Goal: Task Accomplishment & Management: Use online tool/utility

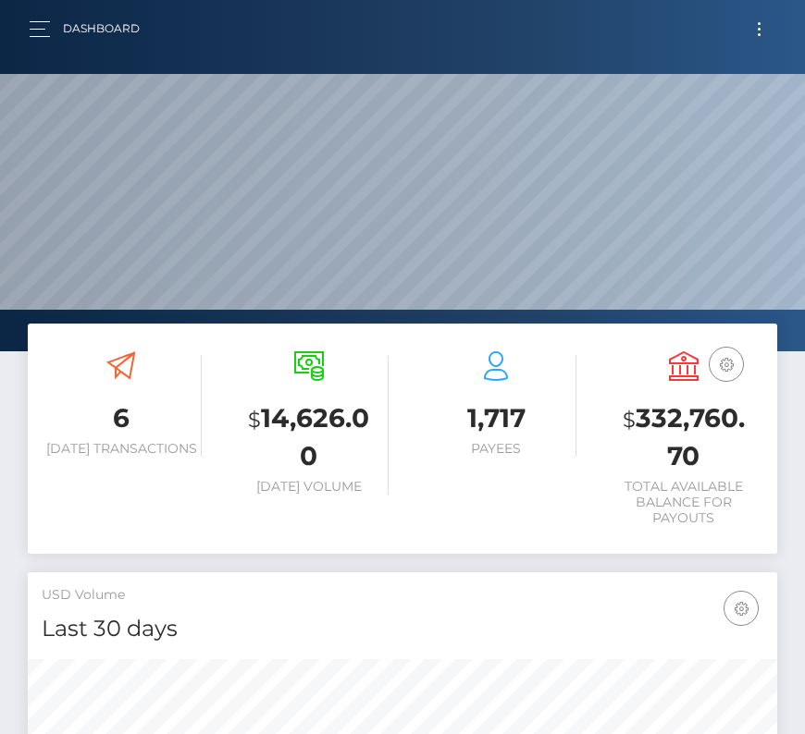
scroll to position [327, 361]
click at [762, 20] on button "Toggle navigation" at bounding box center [759, 29] width 34 height 25
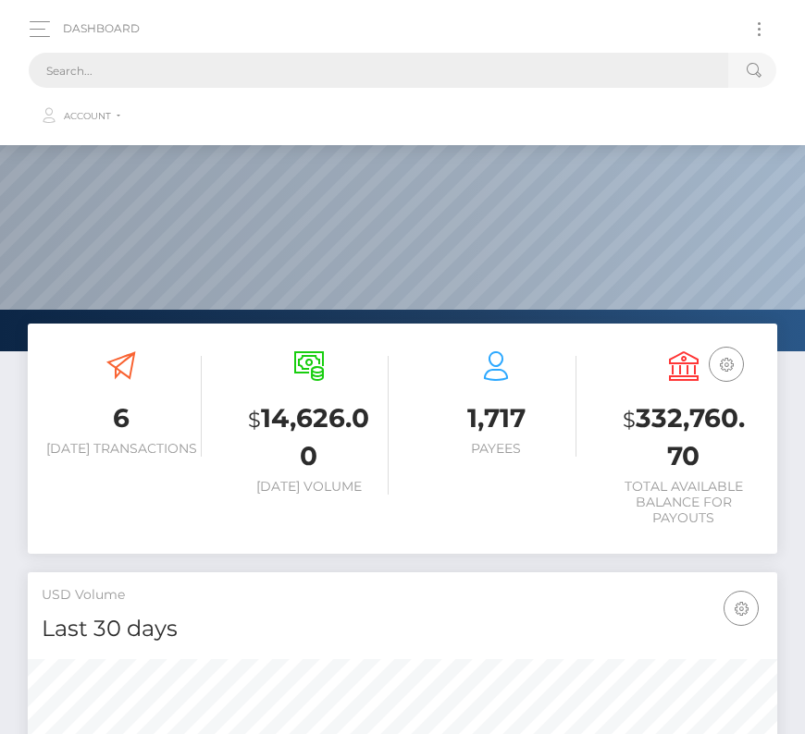
click at [260, 78] on input "text" at bounding box center [378, 70] width 699 height 35
paste input "1129453"
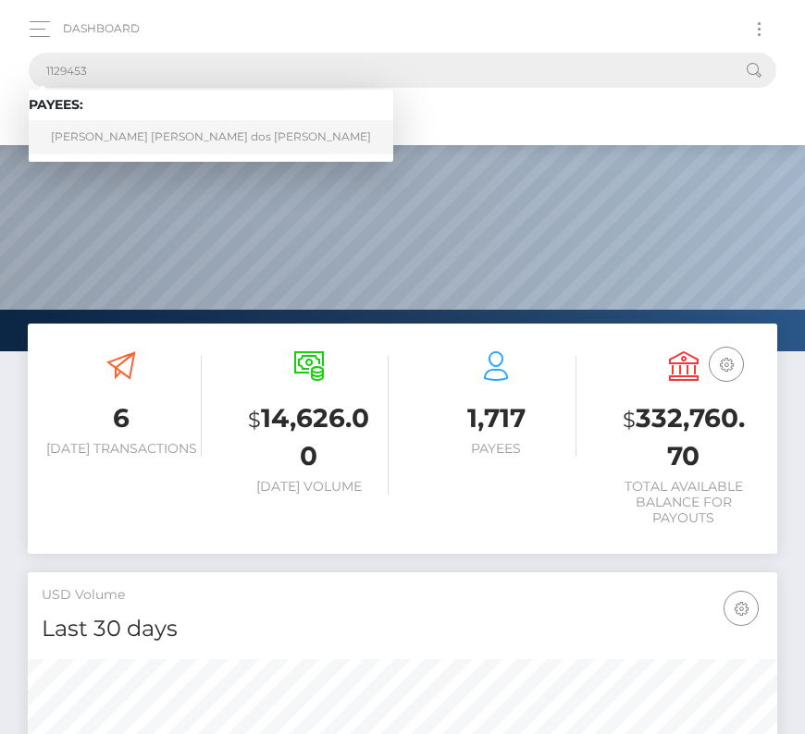
type input "1129453"
click at [124, 128] on link "Henrique de Aguiar Pereira dos Santos" at bounding box center [211, 137] width 364 height 34
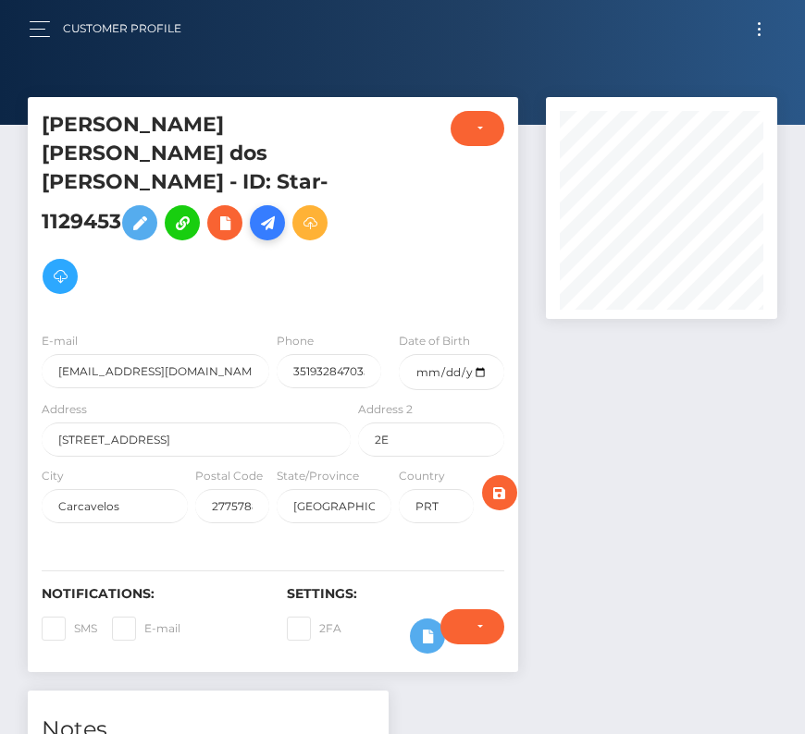
click at [250, 206] on link at bounding box center [267, 222] width 35 height 35
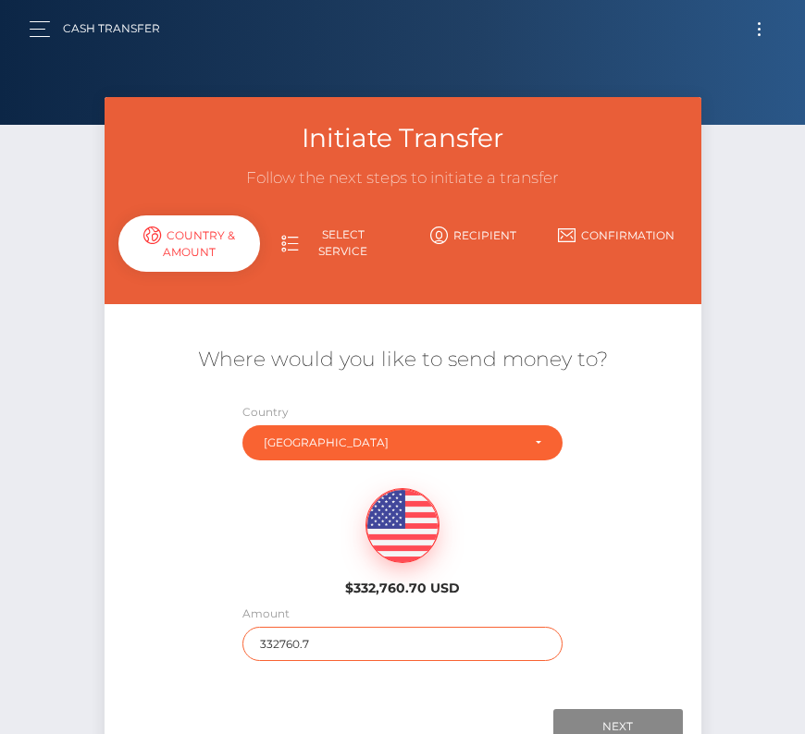
click at [311, 636] on input "332760.7" at bounding box center [402, 644] width 320 height 34
type input "1907"
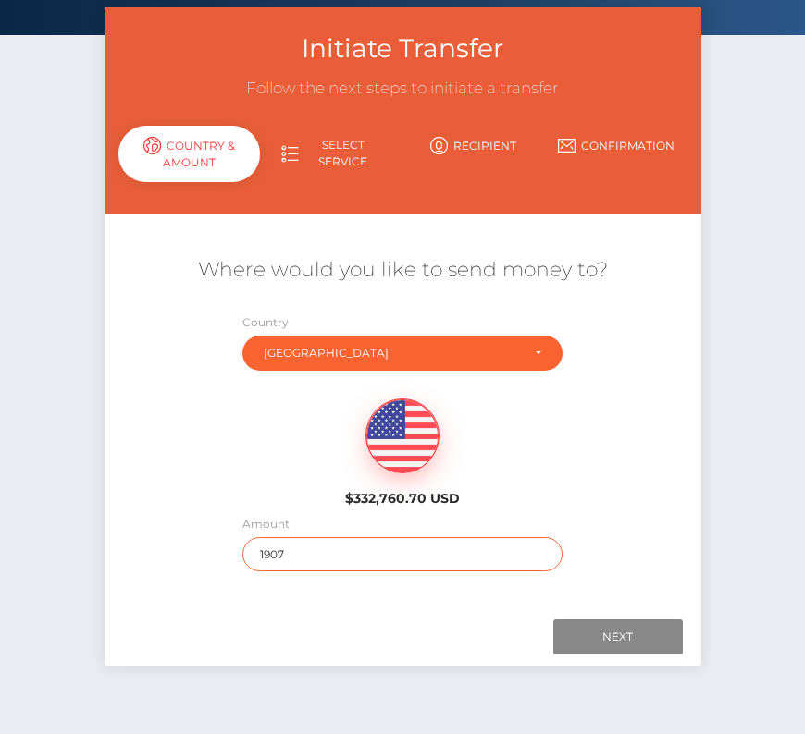
scroll to position [103, 0]
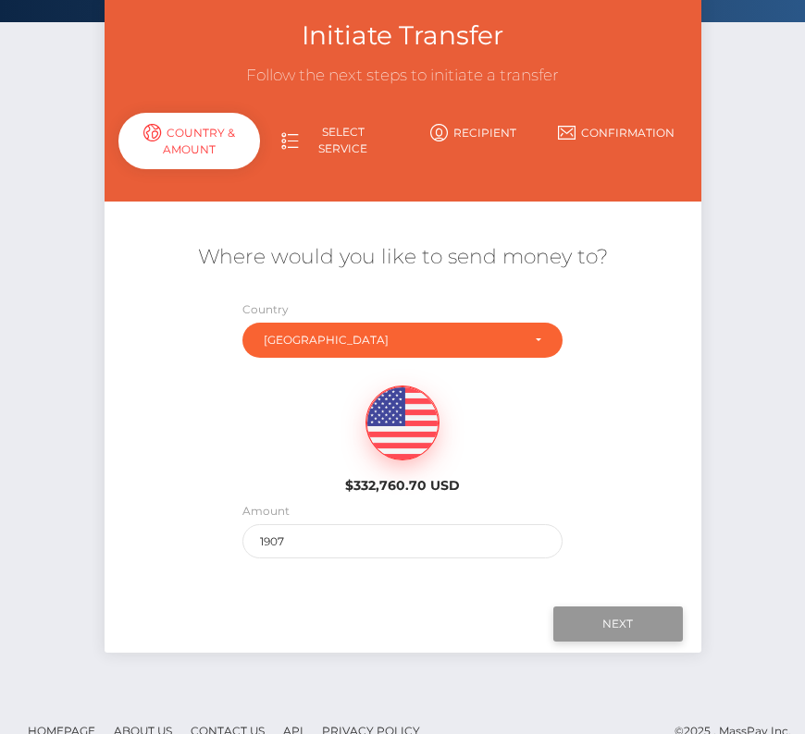
click at [636, 626] on input "Next" at bounding box center [617, 624] width 129 height 35
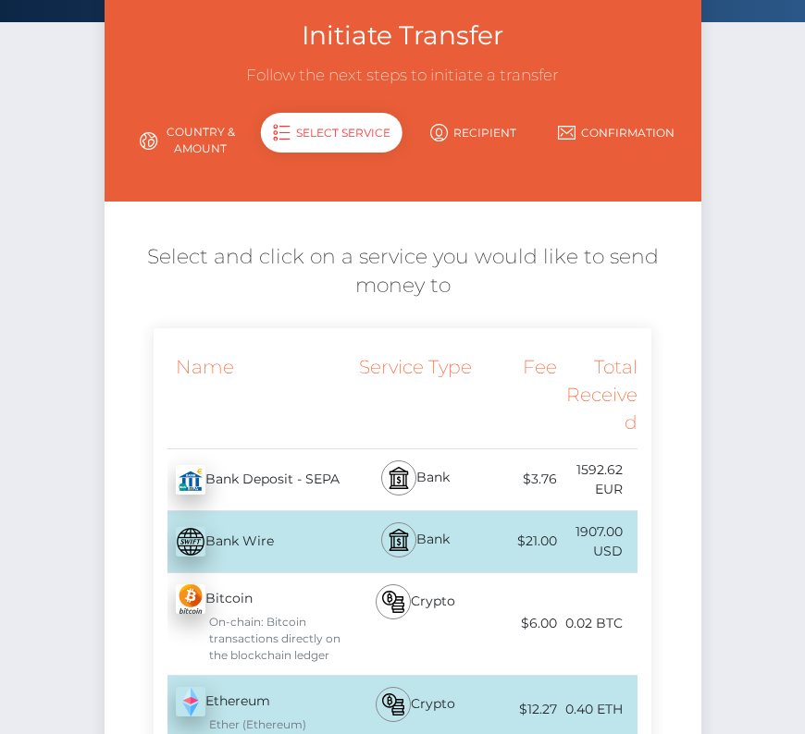
click at [293, 484] on div "Bank Deposit - SEPA - EUR" at bounding box center [255, 480] width 202 height 52
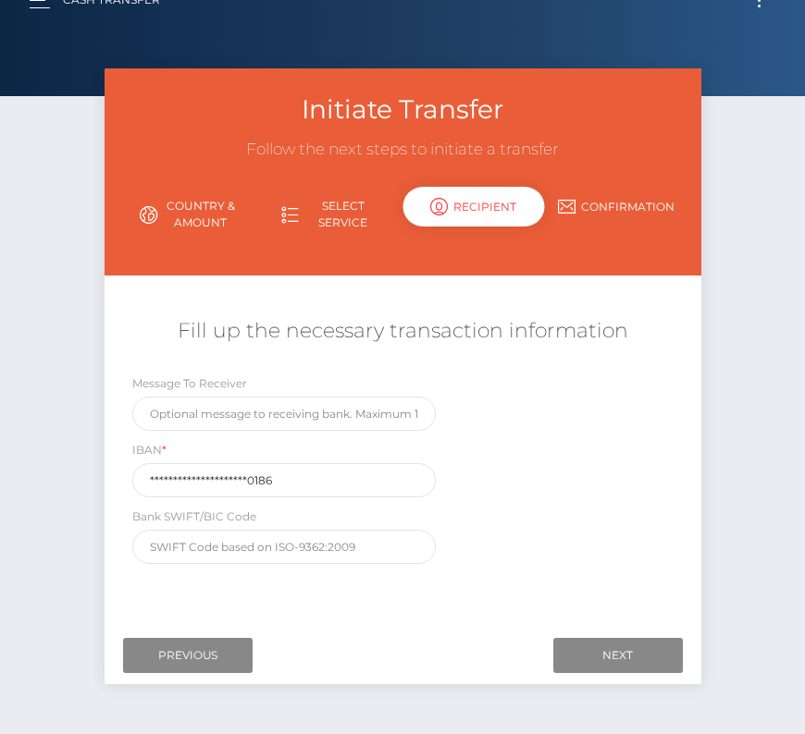
scroll to position [30, 0]
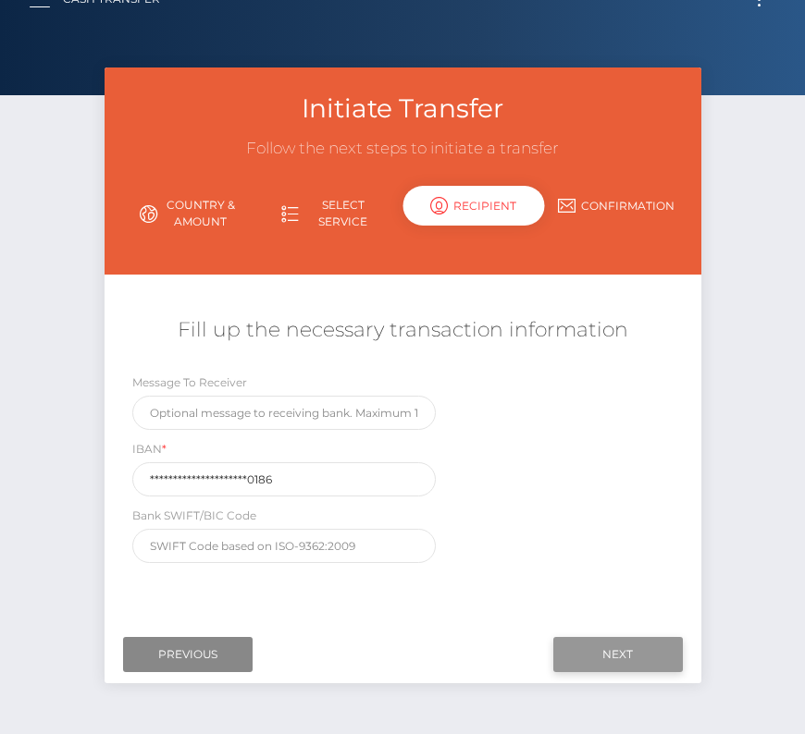
click at [590, 647] on input "Next" at bounding box center [617, 654] width 129 height 35
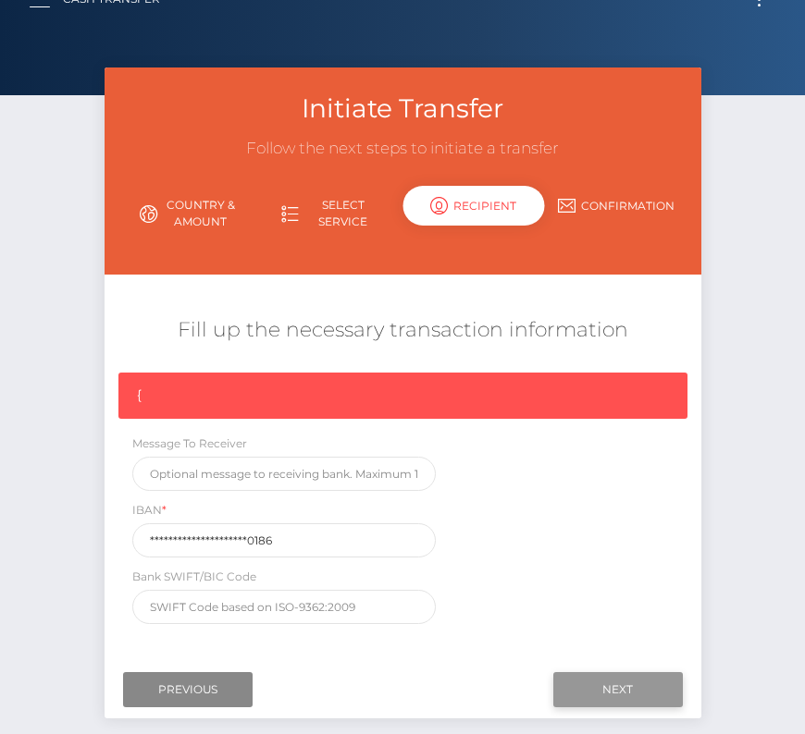
scroll to position [118, 0]
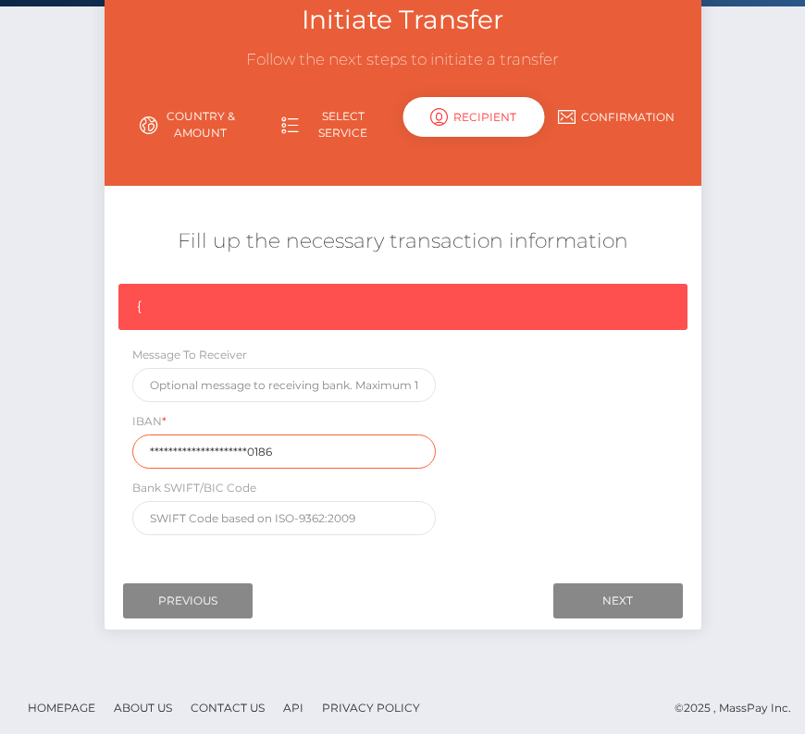
drag, startPoint x: 297, startPoint y: 450, endPoint x: -20, endPoint y: 450, distance: 317.2
click at [0, 450] on html "Starcling LLC Dashboard Transactions Ledger Payees Cancellations" at bounding box center [402, 311] width 805 height 858
paste input "PT5000100000407750700"
type input "PT50001000004077507000186"
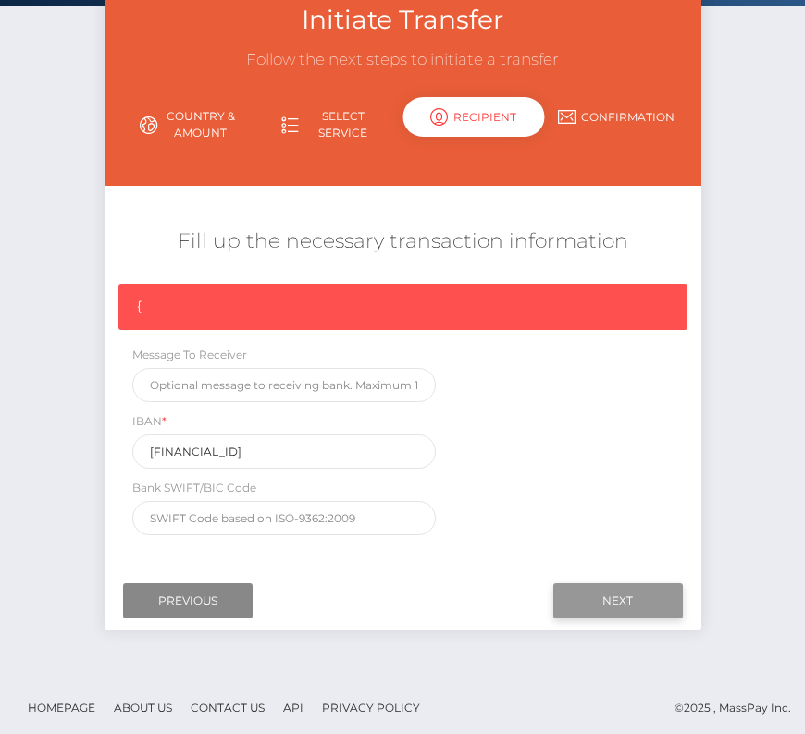
click at [598, 591] on input "Next" at bounding box center [617, 601] width 129 height 35
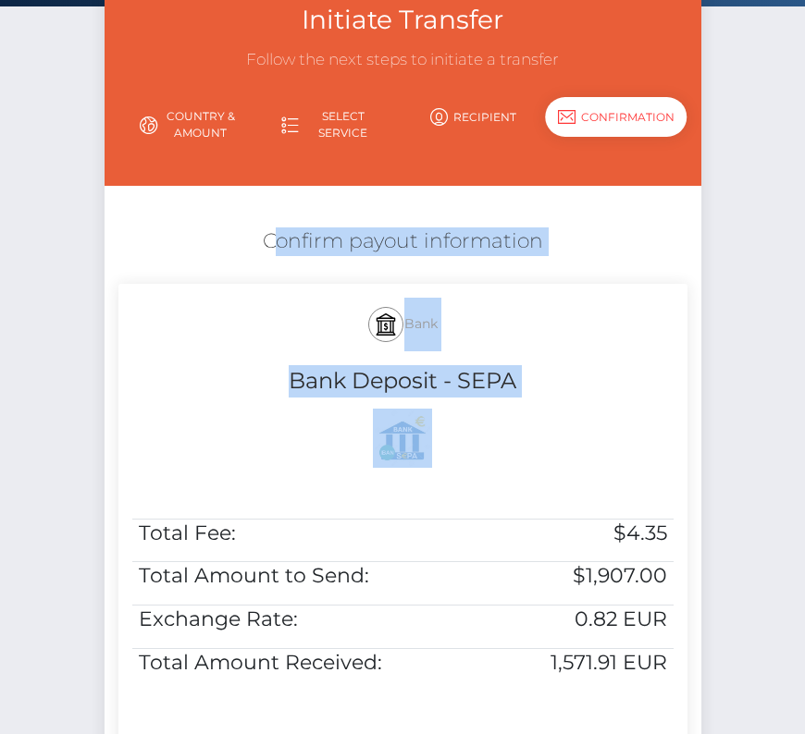
drag, startPoint x: 240, startPoint y: 234, endPoint x: 675, endPoint y: 671, distance: 616.1
click at [675, 671] on div "Confirm payout information Bank Bank Deposit - SEPA Total Fee: $4.35 Total Amou…" at bounding box center [403, 509] width 597 height 583
copy div "Confirm payout information Bank Bank Deposit - SEPA"
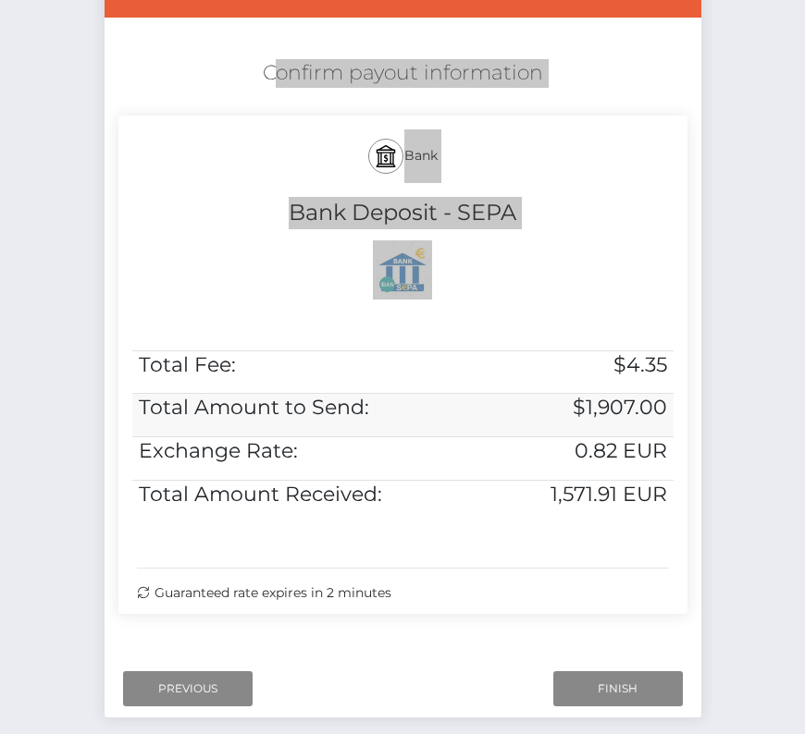
scroll to position [377, 0]
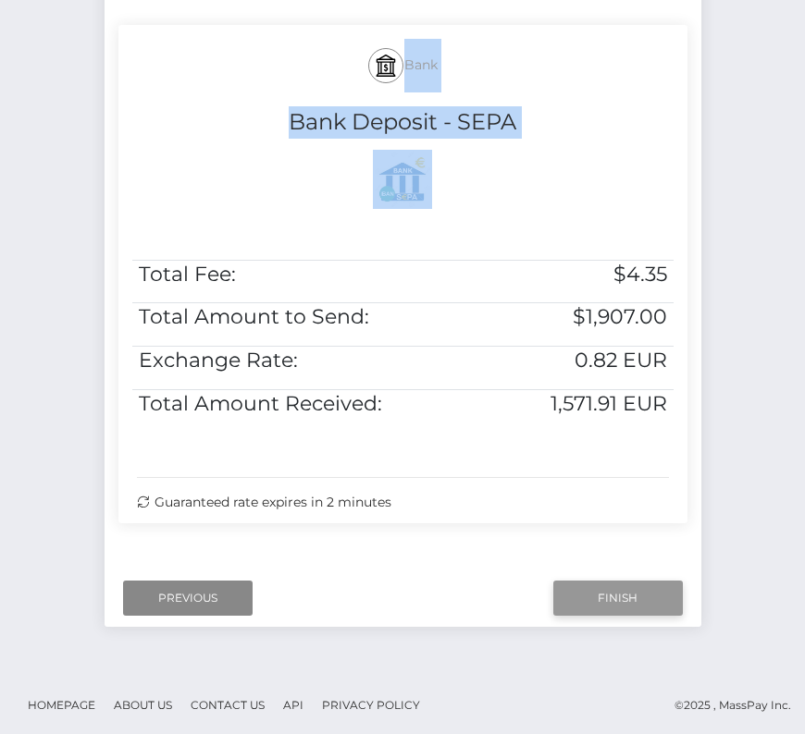
click at [609, 589] on input "Finish" at bounding box center [617, 598] width 129 height 35
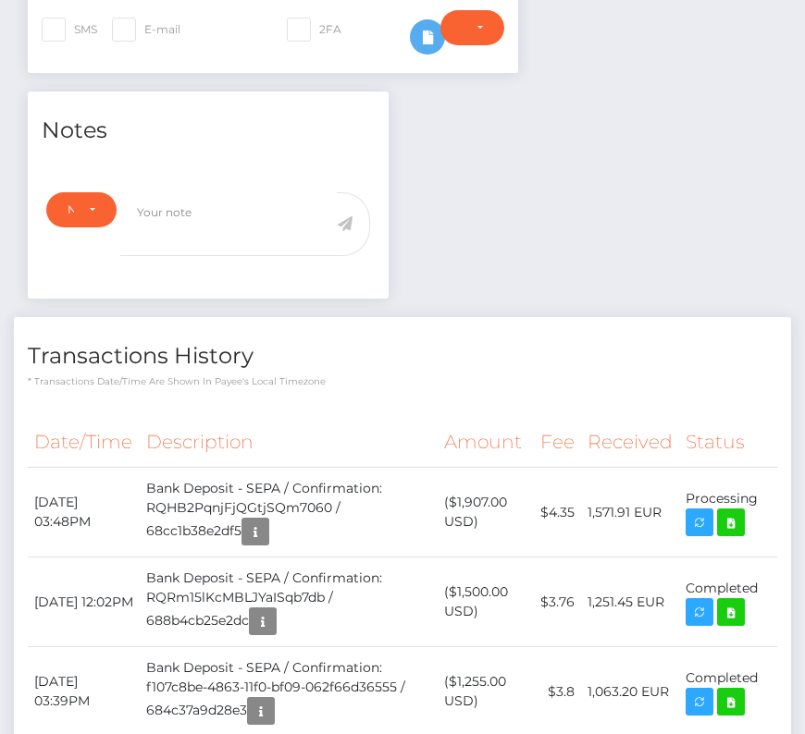
scroll to position [745, 0]
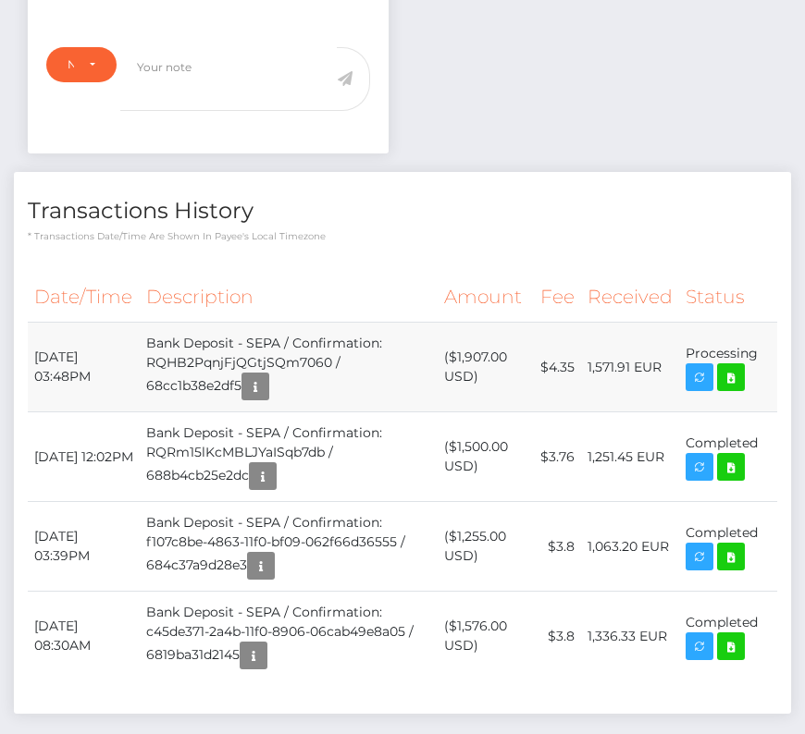
drag, startPoint x: 33, startPoint y: 267, endPoint x: 755, endPoint y: 263, distance: 721.5
click at [755, 323] on tr "September 18, 2025 03:48PM Bank Deposit - SEPA / Confirmation: RQHB2PqnjFjQGtjS…" at bounding box center [402, 368] width 749 height 90
copy tr "September 18, 2025 03:48PM Bank Deposit - SEPA / Confirmation: RQHB2PqnjFjQGtjS…"
click at [725, 366] on icon at bounding box center [731, 377] width 22 height 23
click at [0, 0] on div "Henrique de Aguiar Pereira dos Santos - ID: Star-1129453" at bounding box center [402, 89] width 805 height 1472
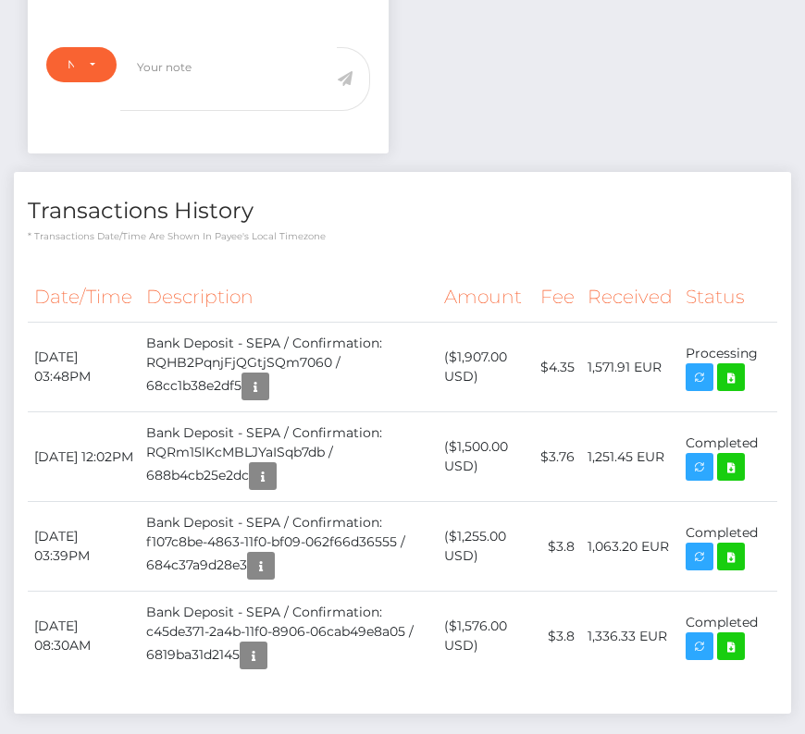
click at [311, 272] on th "Description" at bounding box center [289, 297] width 298 height 51
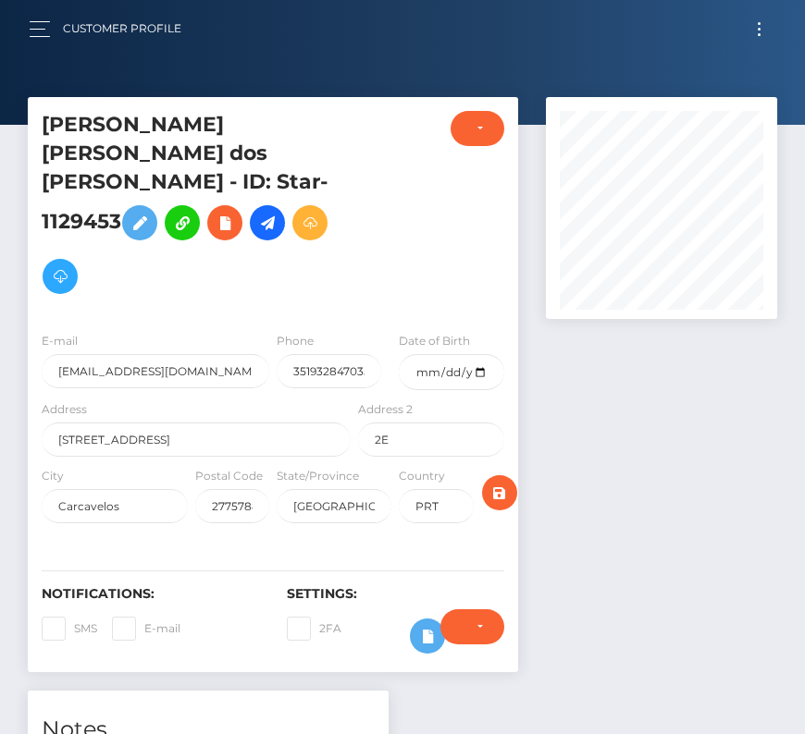
click at [764, 26] on button "Toggle navigation" at bounding box center [759, 29] width 34 height 25
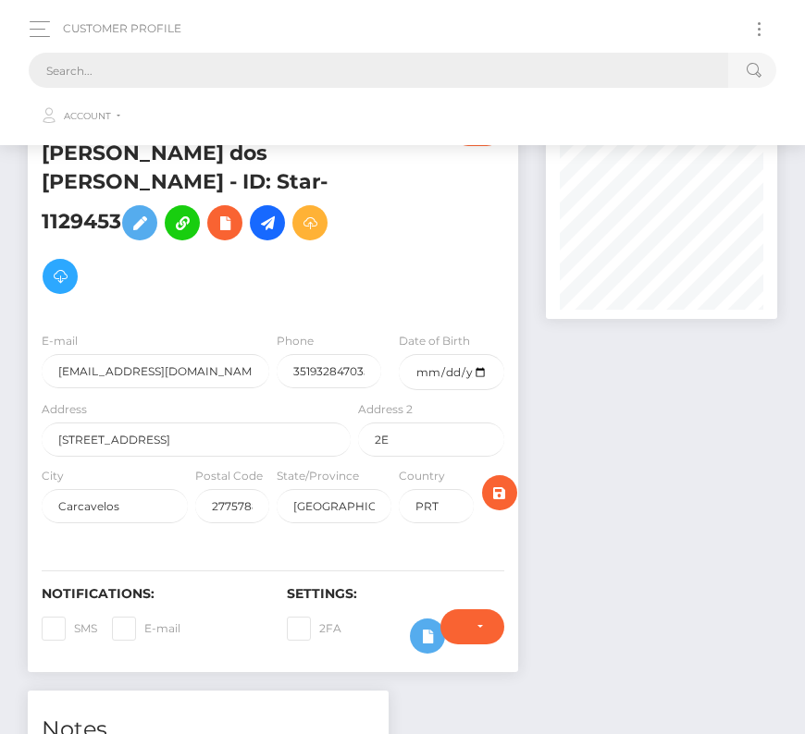
click at [366, 56] on input "text" at bounding box center [378, 70] width 699 height 35
paste input "143122"
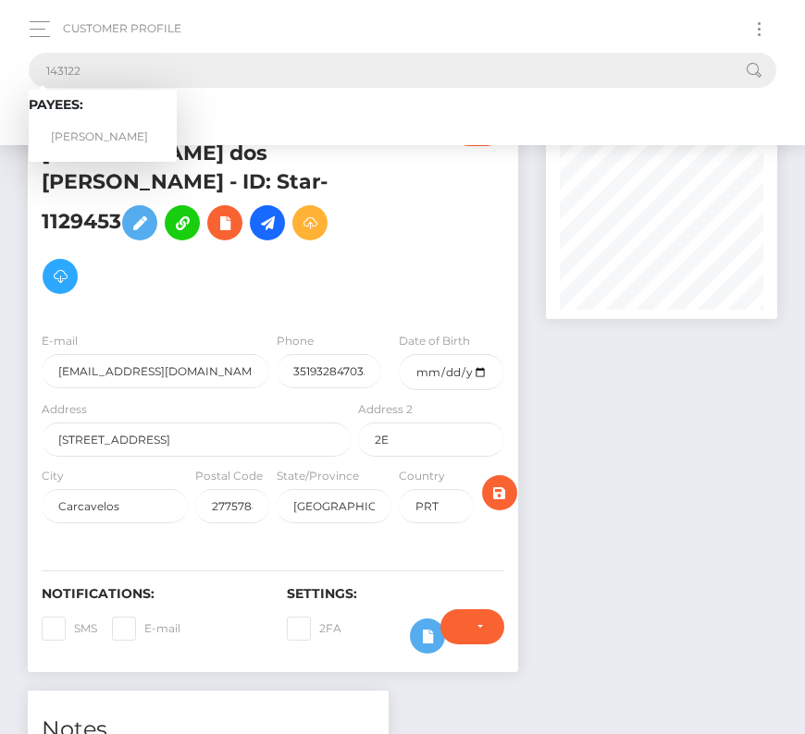
type input "143122"
click at [100, 134] on link "Anthony Patch" at bounding box center [103, 137] width 148 height 34
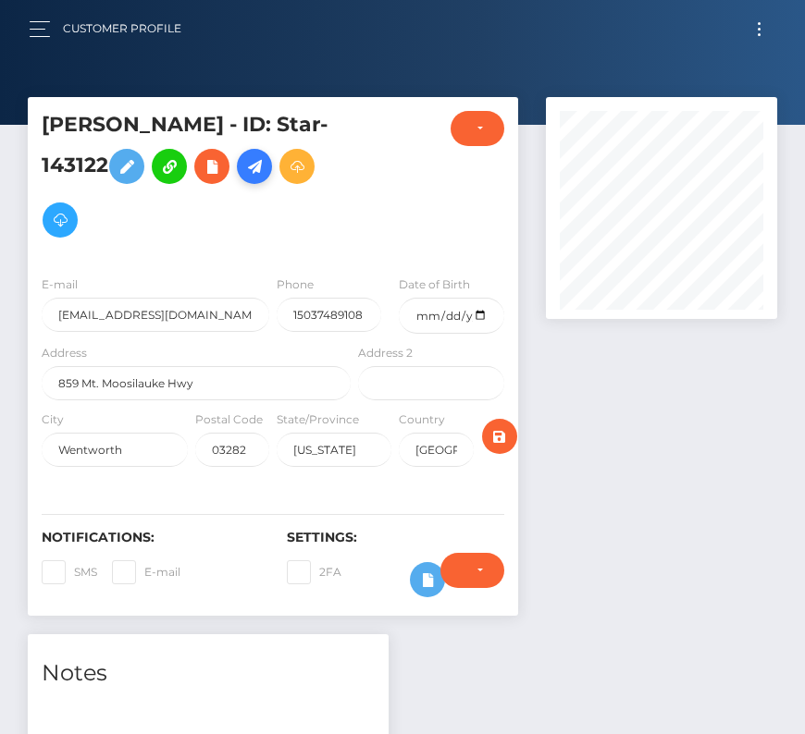
click at [261, 163] on icon at bounding box center [254, 166] width 22 height 23
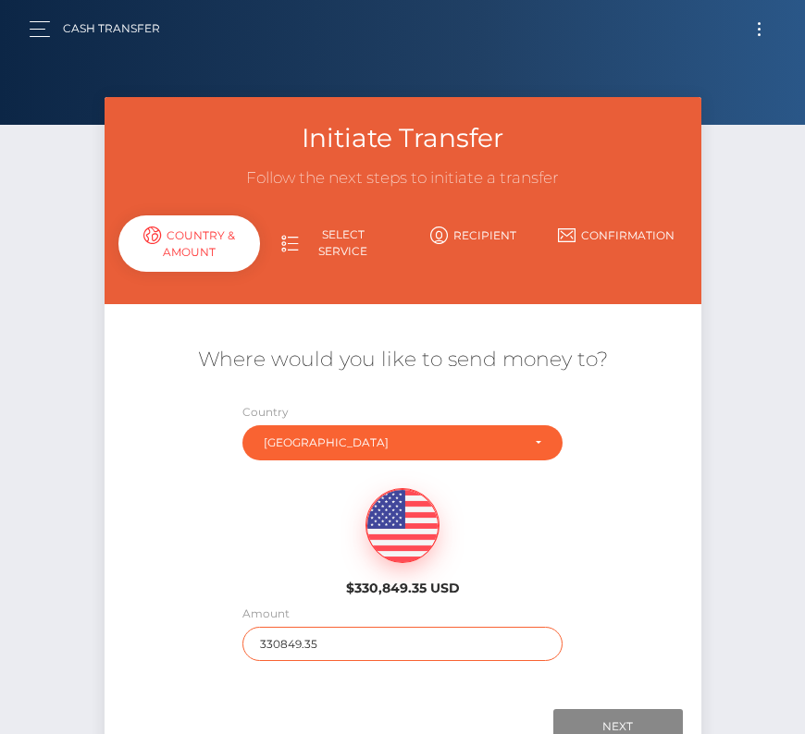
click at [302, 642] on input "330849.35" at bounding box center [402, 644] width 320 height 34
type input "1276"
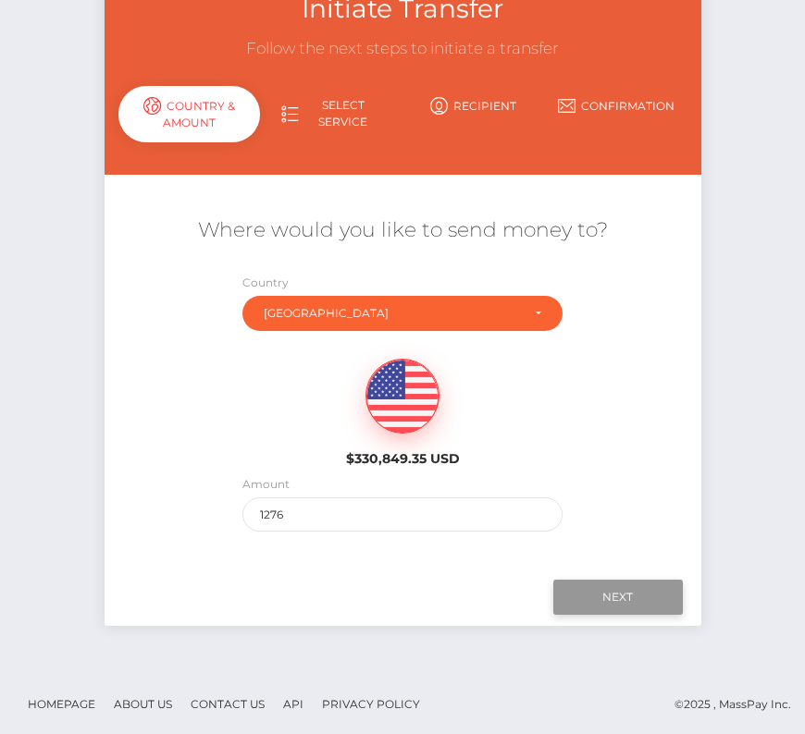
click at [597, 591] on input "Next" at bounding box center [617, 597] width 129 height 35
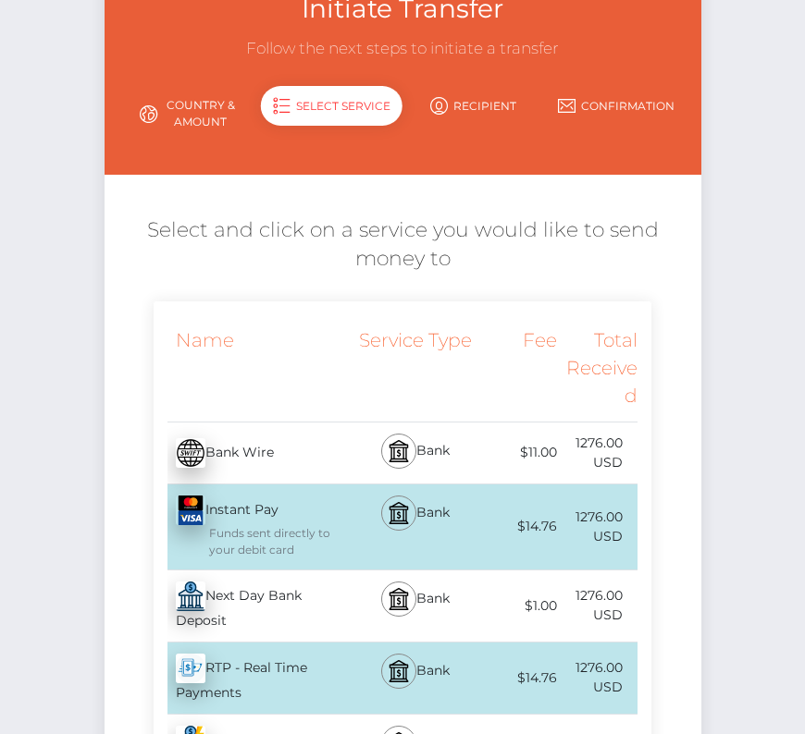
click at [291, 596] on div "Next Day Bank Deposit - USD" at bounding box center [255, 606] width 202 height 71
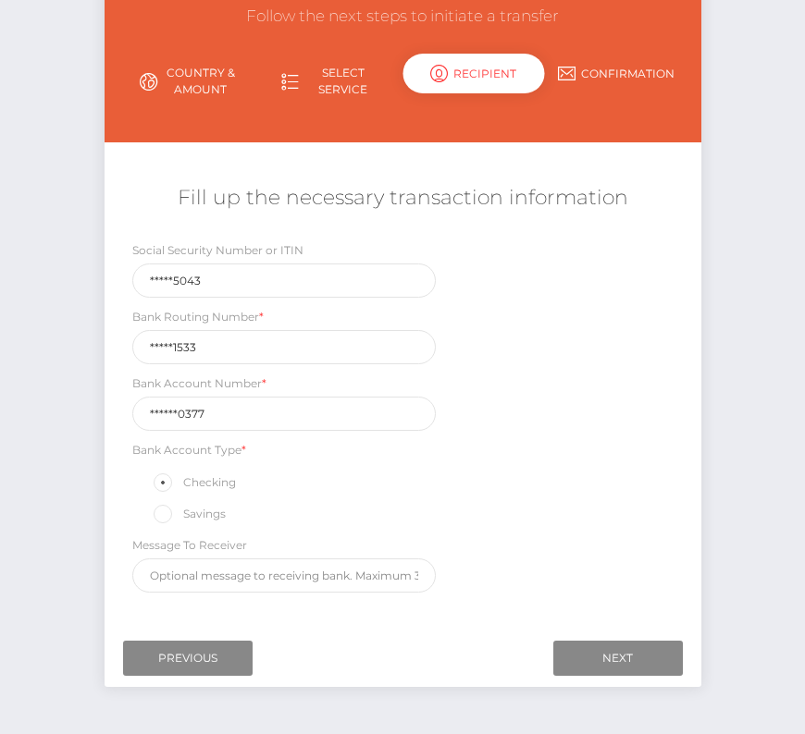
scroll to position [215, 0]
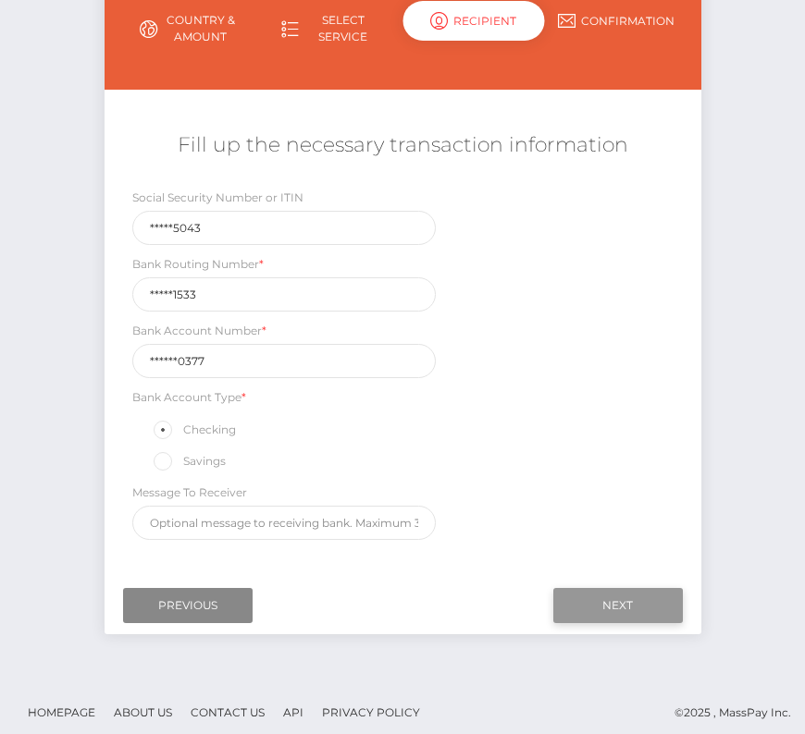
click at [591, 595] on input "Next" at bounding box center [617, 605] width 129 height 35
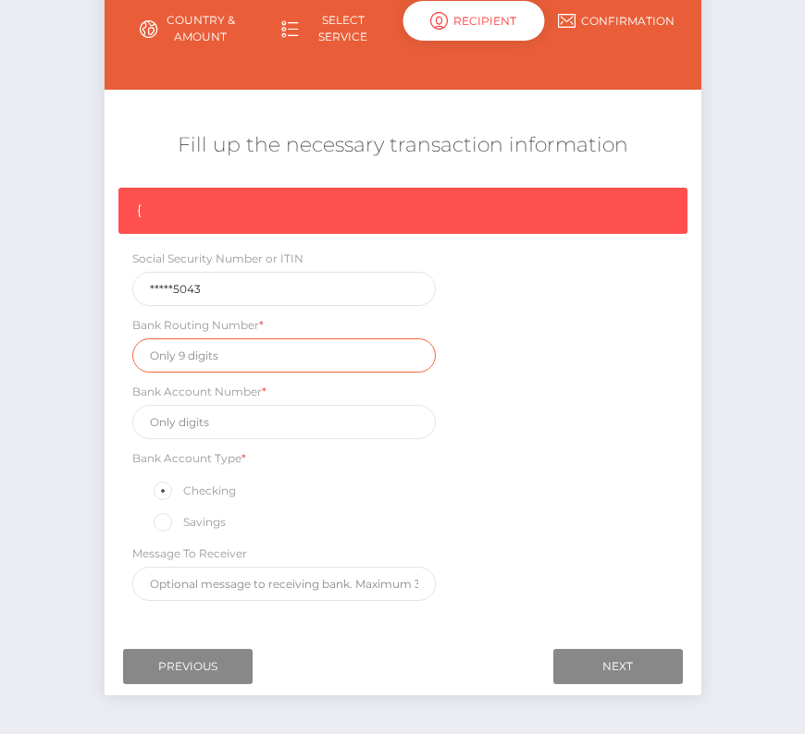
click at [189, 352] on input "text" at bounding box center [284, 356] width 304 height 34
paste input "011401533"
type input "011401533"
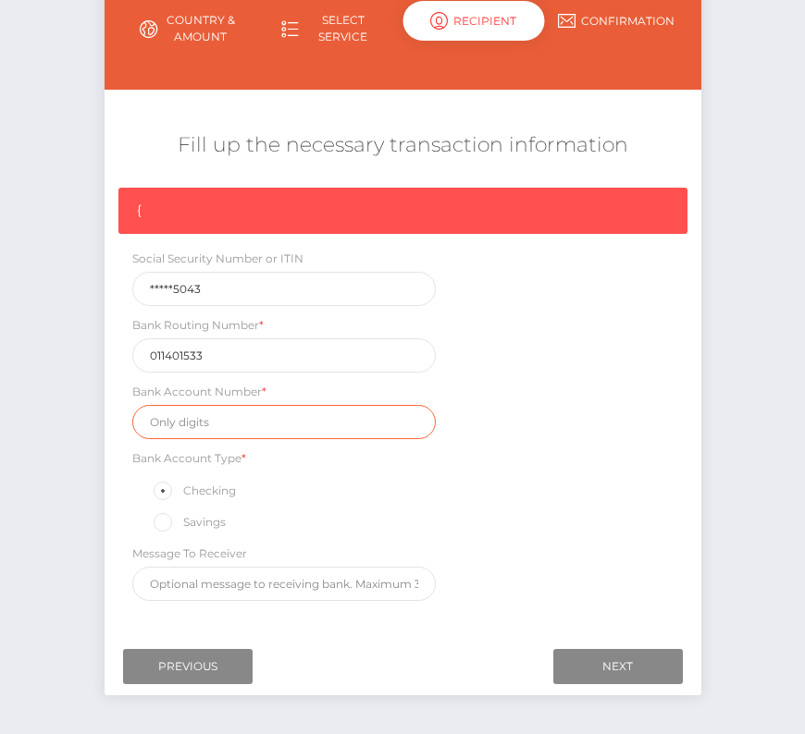
click at [246, 408] on input "text" at bounding box center [284, 422] width 304 height 34
paste input "3314330377"
type input "3314330377"
click at [560, 477] on div "{ Social Security Number or ITIN *****5043 Bank Routing Number * 011401533 Bank…" at bounding box center [403, 399] width 597 height 423
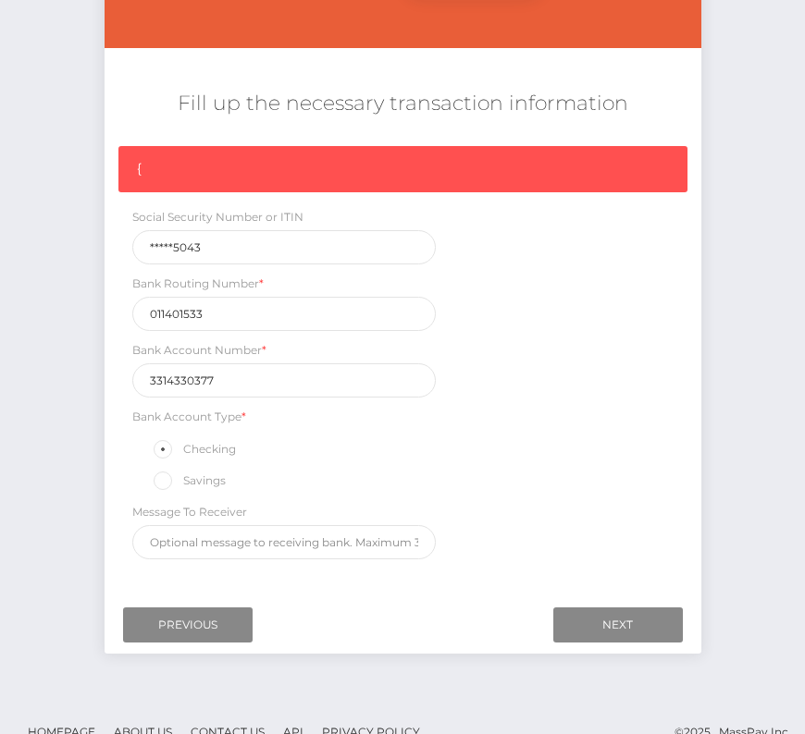
scroll to position [278, 0]
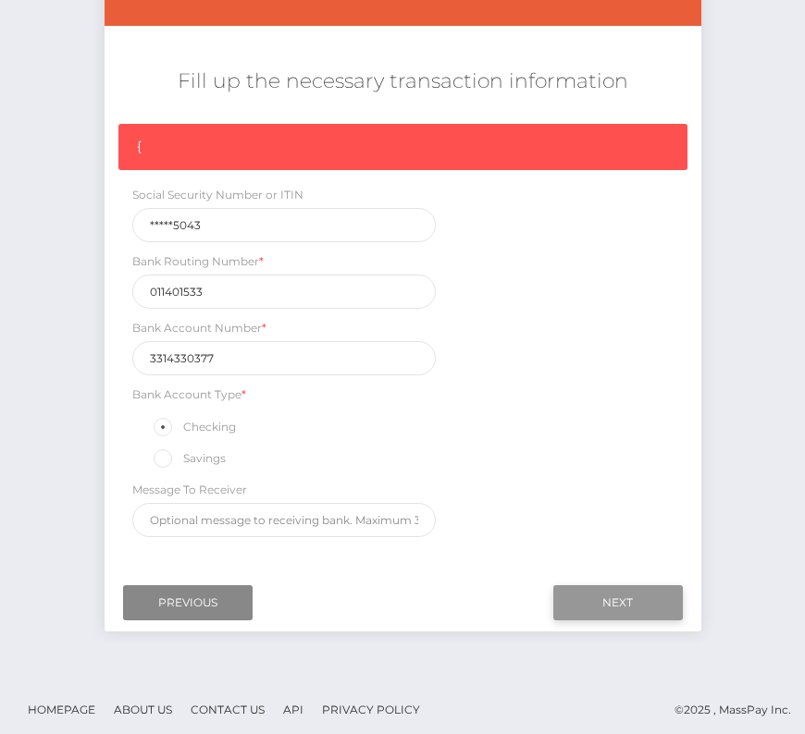
click at [636, 594] on input "Next" at bounding box center [617, 602] width 129 height 35
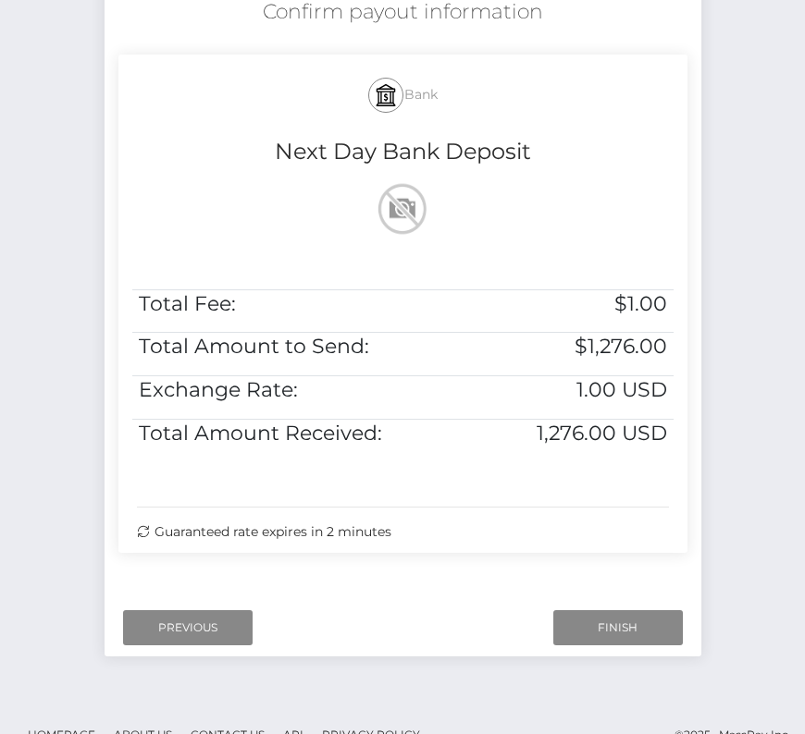
scroll to position [377, 0]
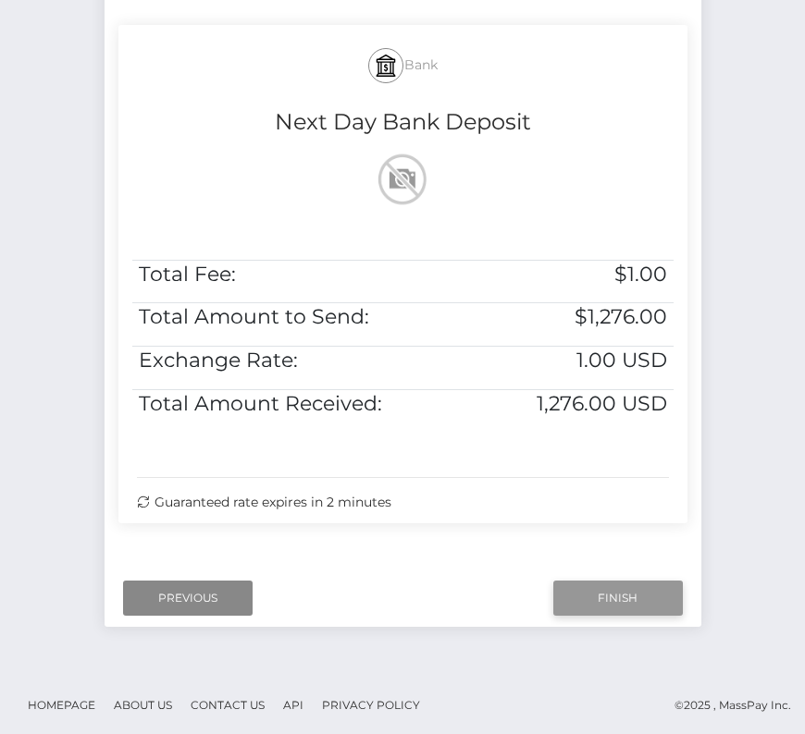
click at [596, 585] on input "Finish" at bounding box center [617, 598] width 129 height 35
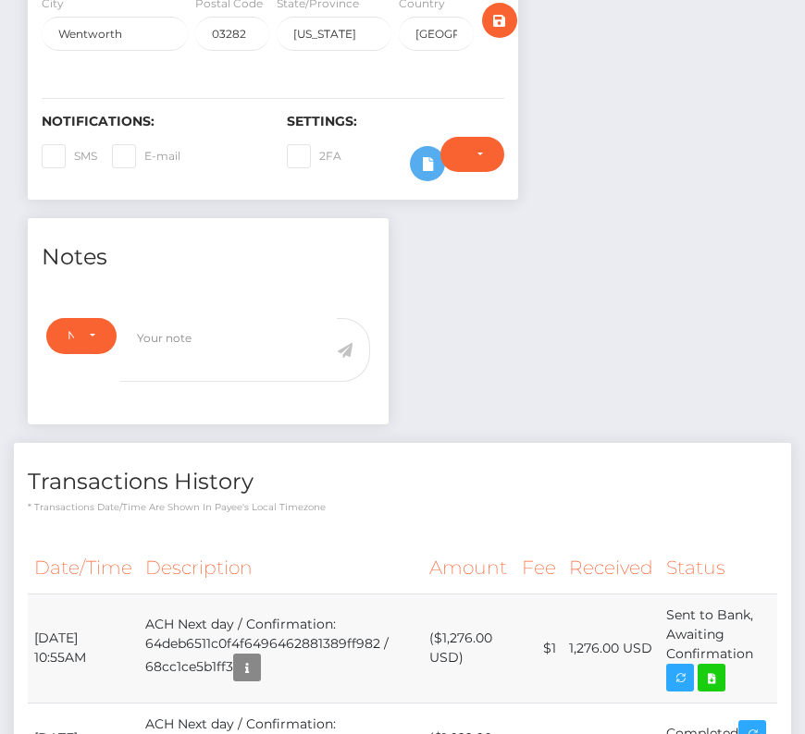
scroll to position [222, 231]
drag, startPoint x: 32, startPoint y: 624, endPoint x: 761, endPoint y: 661, distance: 729.8
click at [761, 661] on tr "September 18, 2025 10:55AM ACH Next day / Confirmation: 64deb6511c0f4f649646288…" at bounding box center [402, 648] width 749 height 109
copy tbody "September 18, 2025 10:55AM ACH Next day / Confirmation: 64deb6511c0f4f649646288…"
click at [721, 669] on icon at bounding box center [711, 678] width 22 height 23
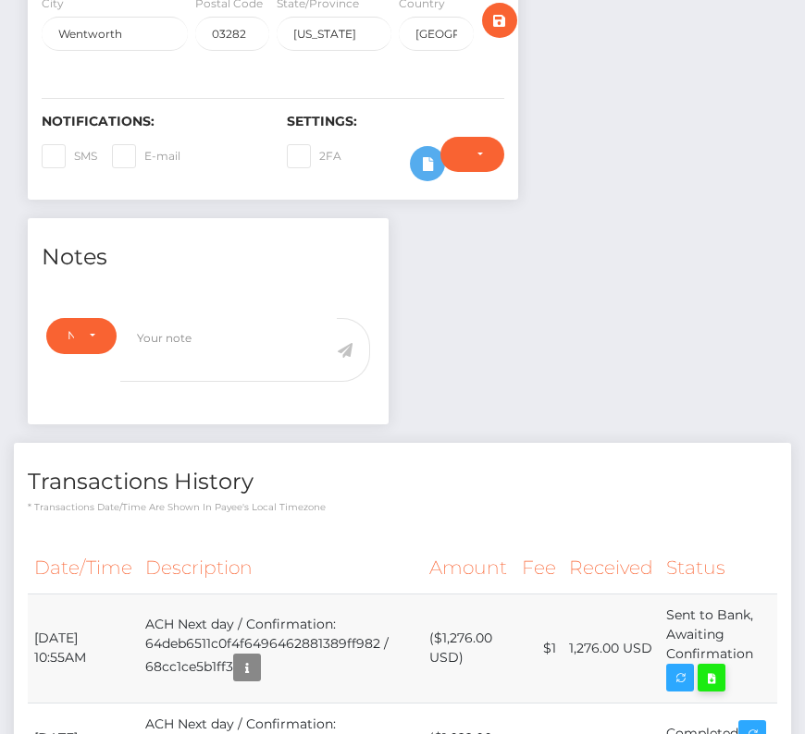
click at [0, 0] on div "Anthony Patch - ID: Star-143122 CLOSED ACTIVE E-mail City" at bounding box center [402, 533] width 805 height 1704
click at [363, 401] on div "Note Type Compliance Clear Compliance General Note Type" at bounding box center [208, 365] width 361 height 117
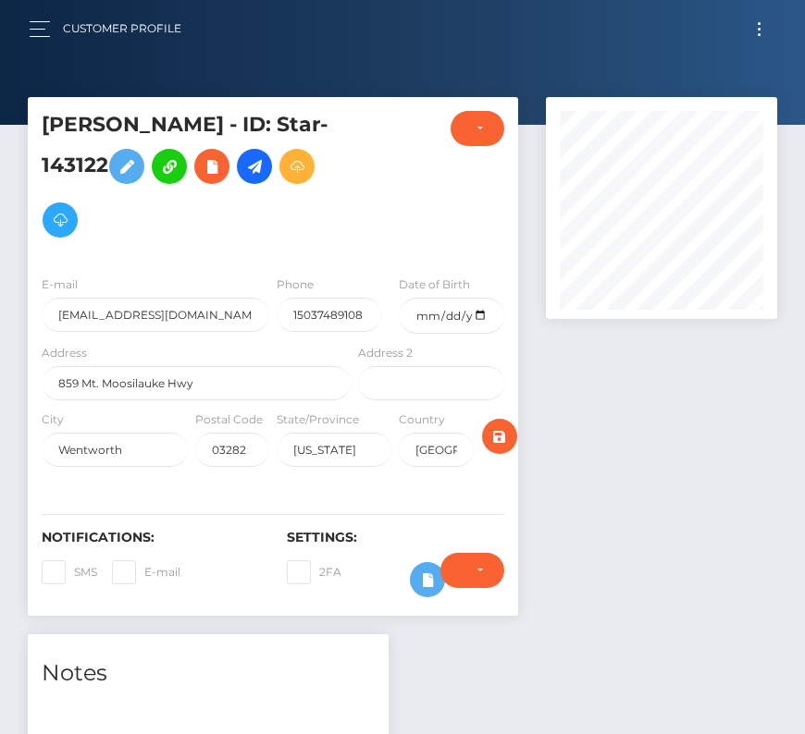
click at [758, 28] on span "Toggle navigation" at bounding box center [759, 29] width 3 height 3
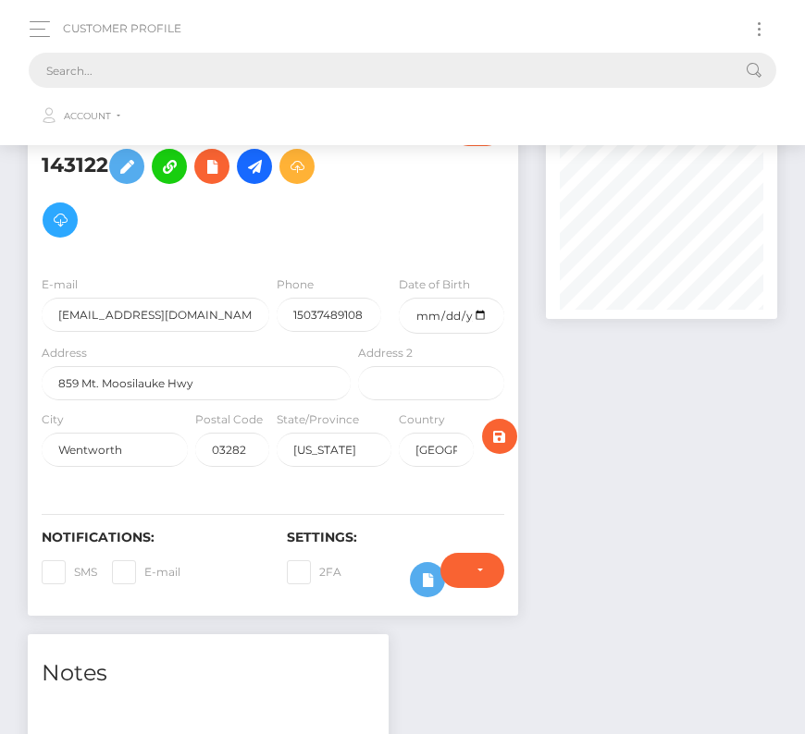
click at [377, 77] on input "text" at bounding box center [378, 70] width 699 height 35
paste input "18113"
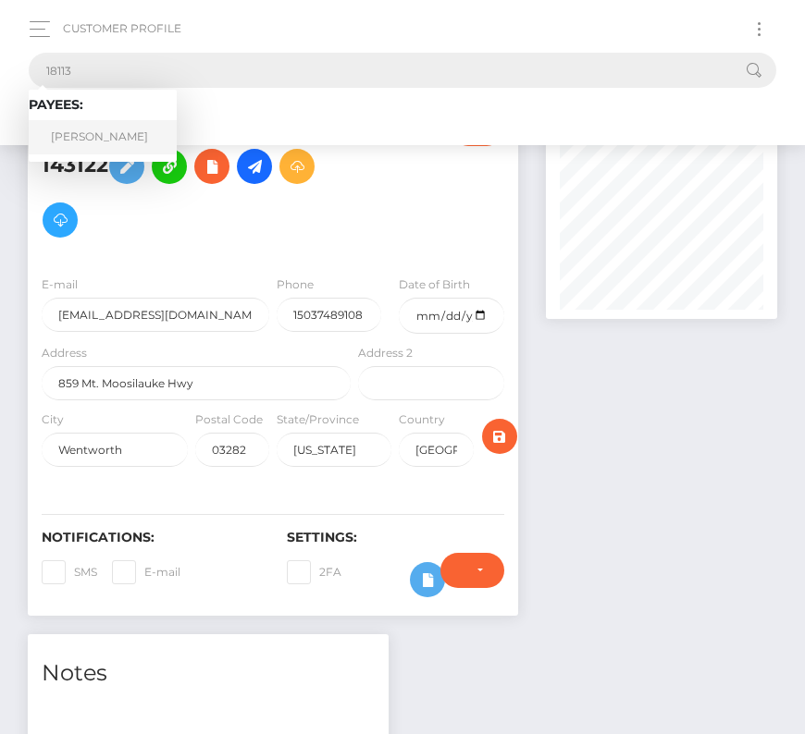
type input "18113"
click at [117, 129] on link "Aldo DePascale" at bounding box center [103, 137] width 148 height 34
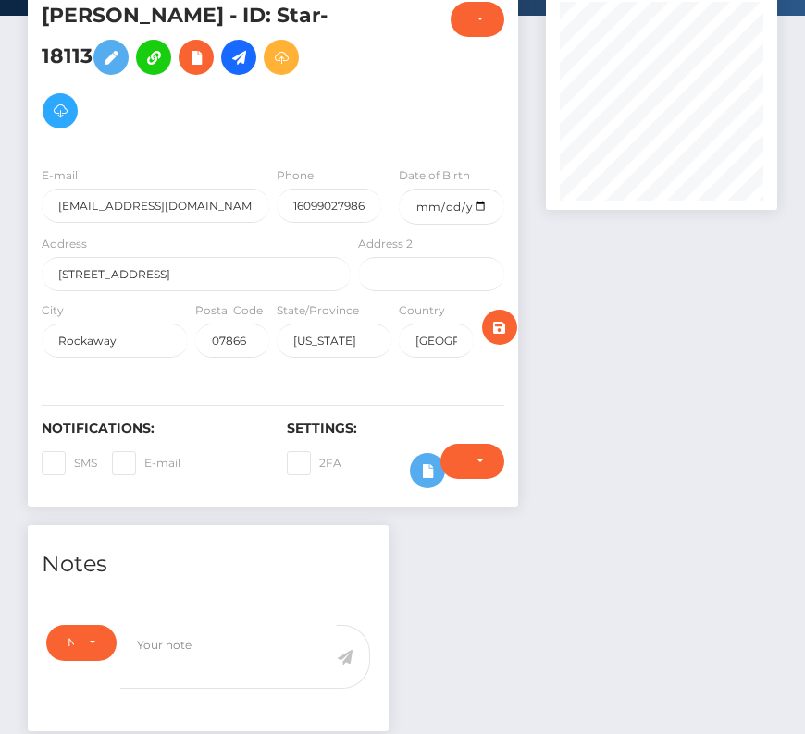
scroll to position [13, 0]
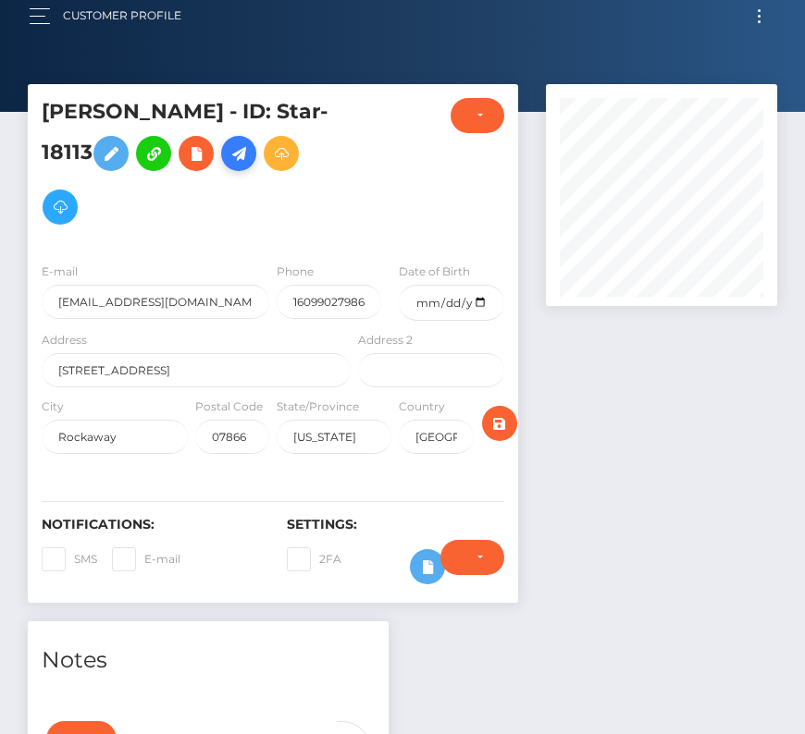
click at [241, 148] on icon at bounding box center [239, 153] width 22 height 23
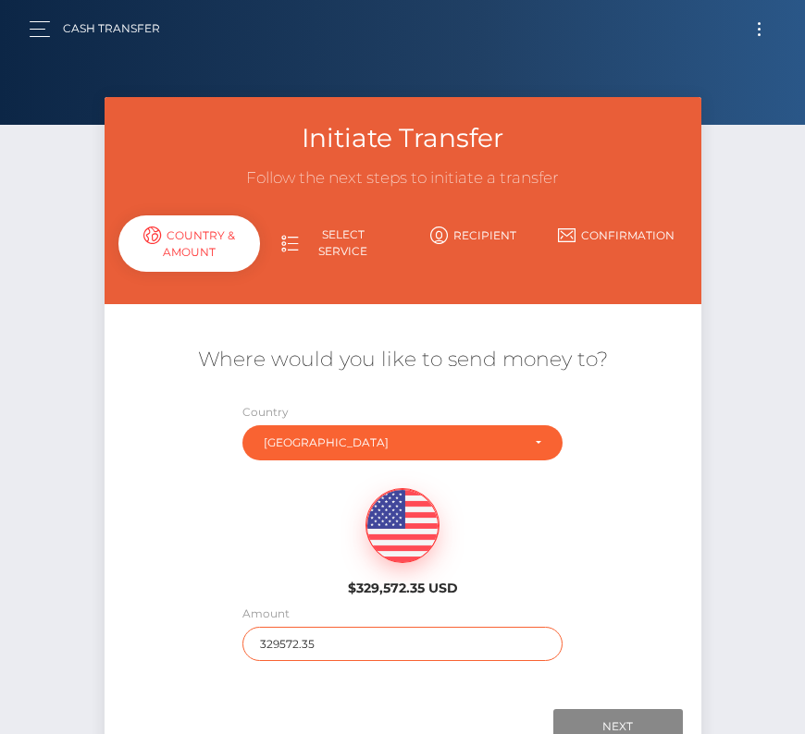
click at [341, 647] on input "329572.35" at bounding box center [402, 644] width 320 height 34
type input "2201"
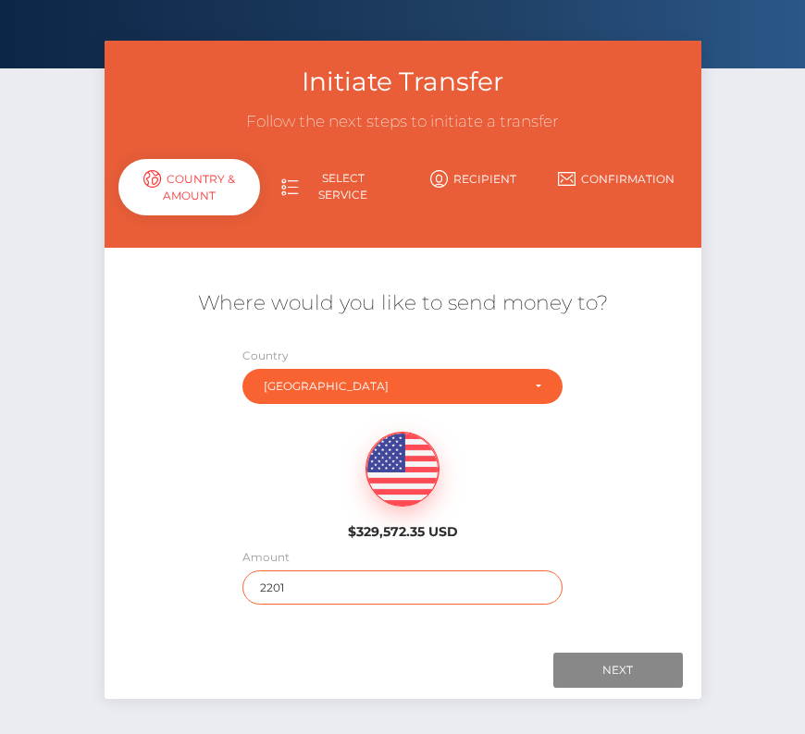
scroll to position [80, 0]
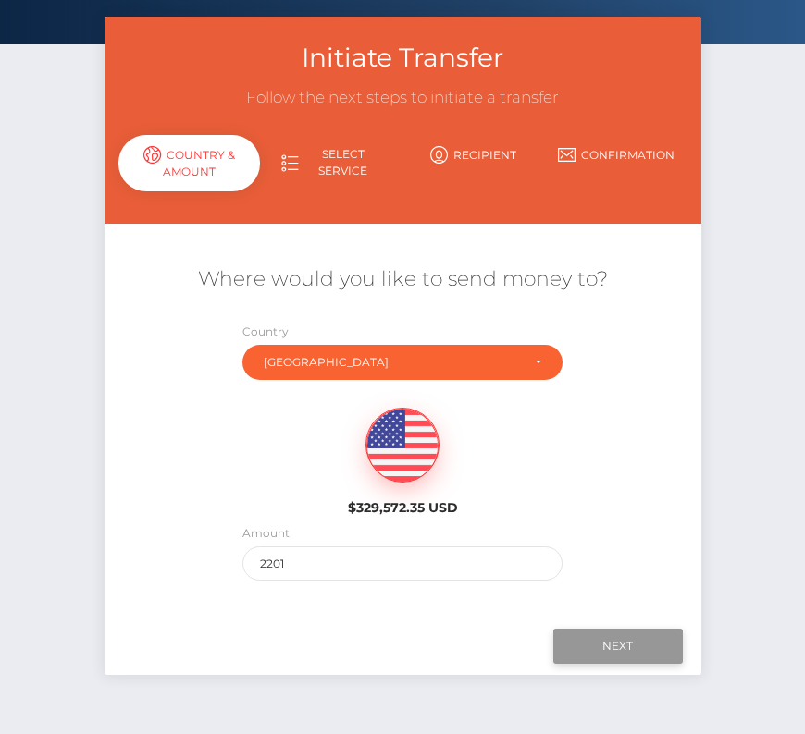
click at [615, 643] on input "Next" at bounding box center [617, 646] width 129 height 35
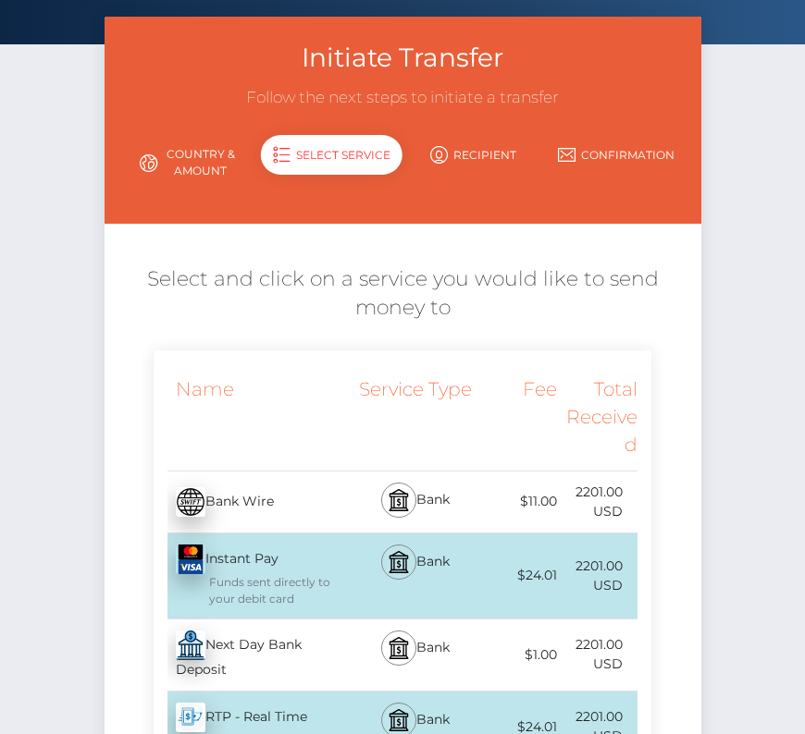
click at [256, 659] on div "Next Day Bank Deposit - USD" at bounding box center [255, 655] width 202 height 71
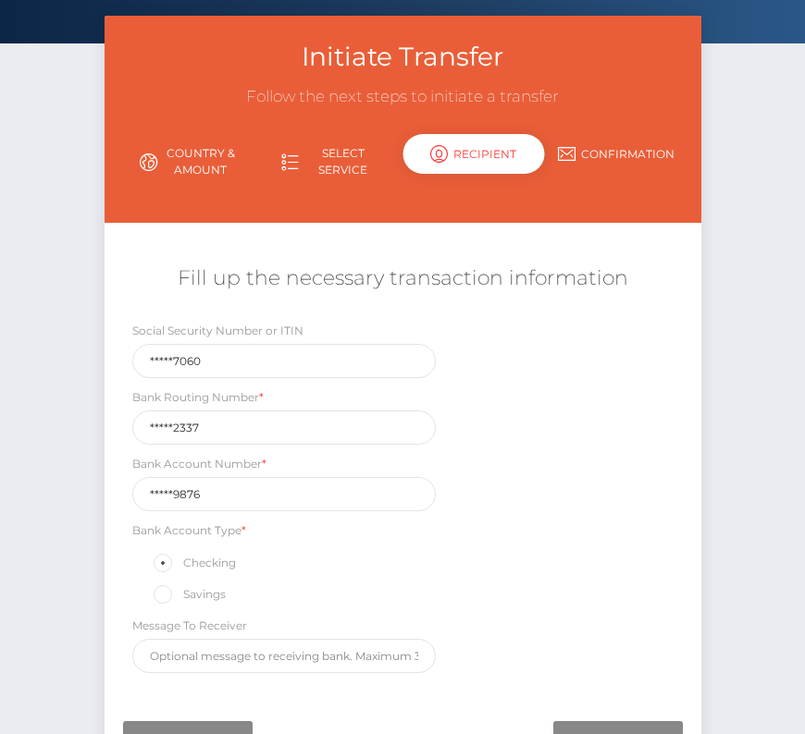
scroll to position [217, 0]
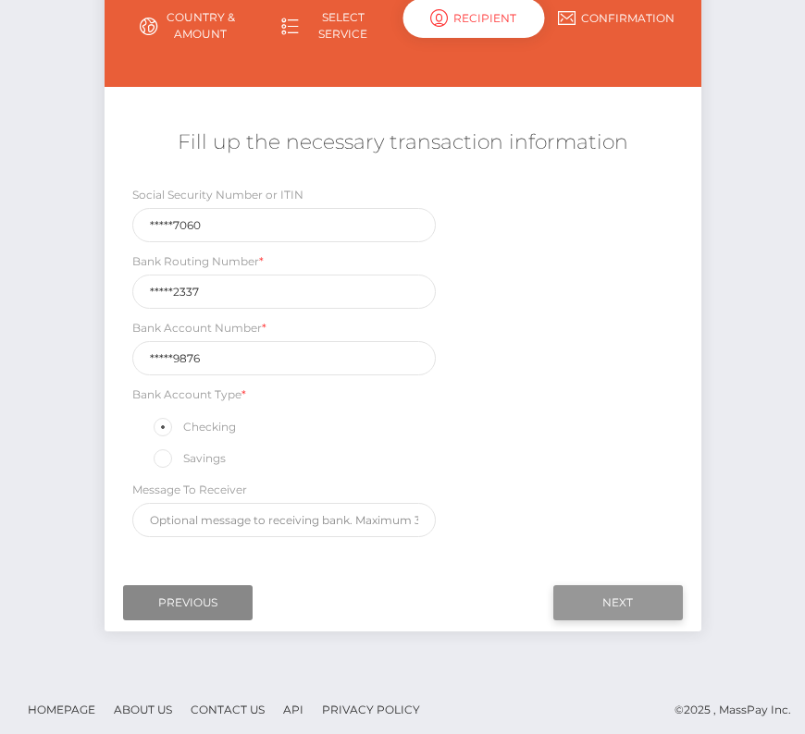
click at [611, 598] on input "Next" at bounding box center [617, 602] width 129 height 35
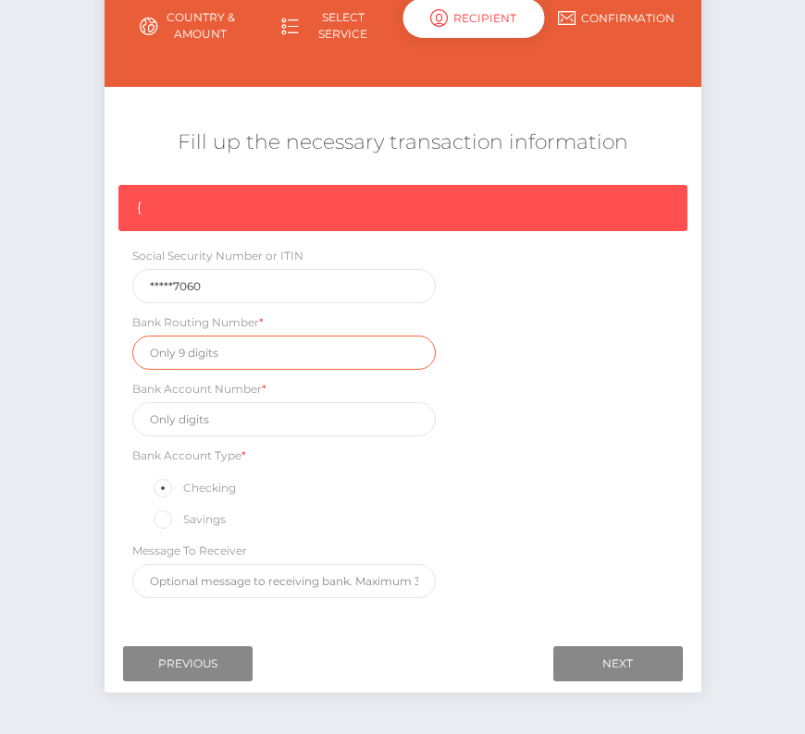
click at [186, 351] on input "text" at bounding box center [284, 353] width 304 height 34
paste input "021202337"
type input "021202337"
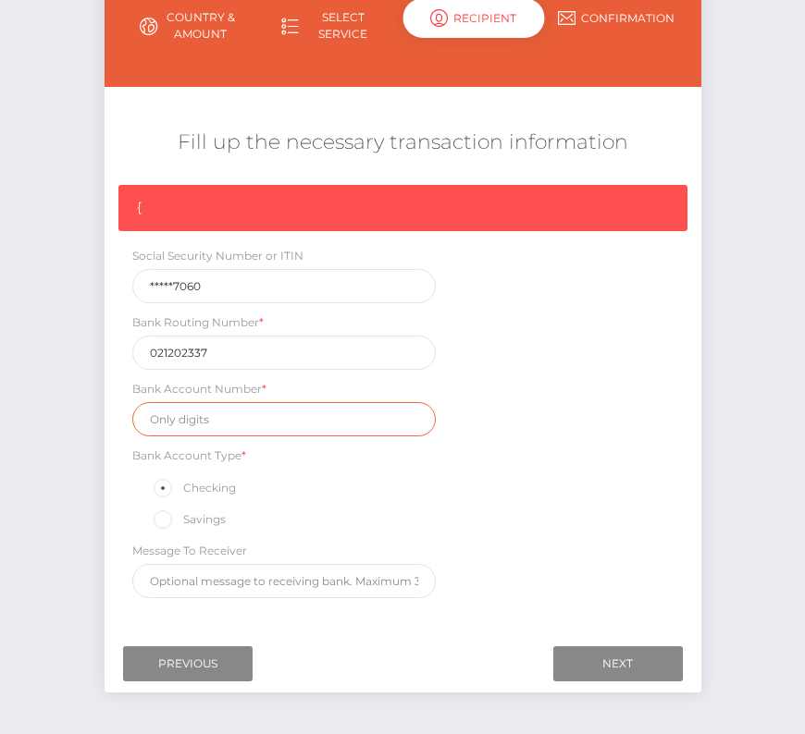
click at [227, 406] on input "text" at bounding box center [284, 419] width 304 height 34
paste input "372339876"
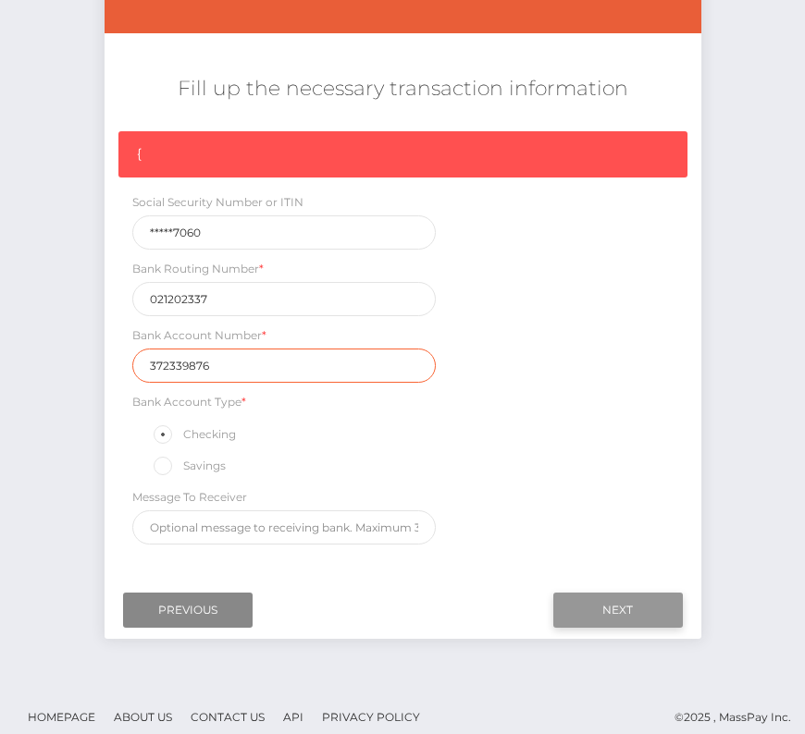
scroll to position [278, 0]
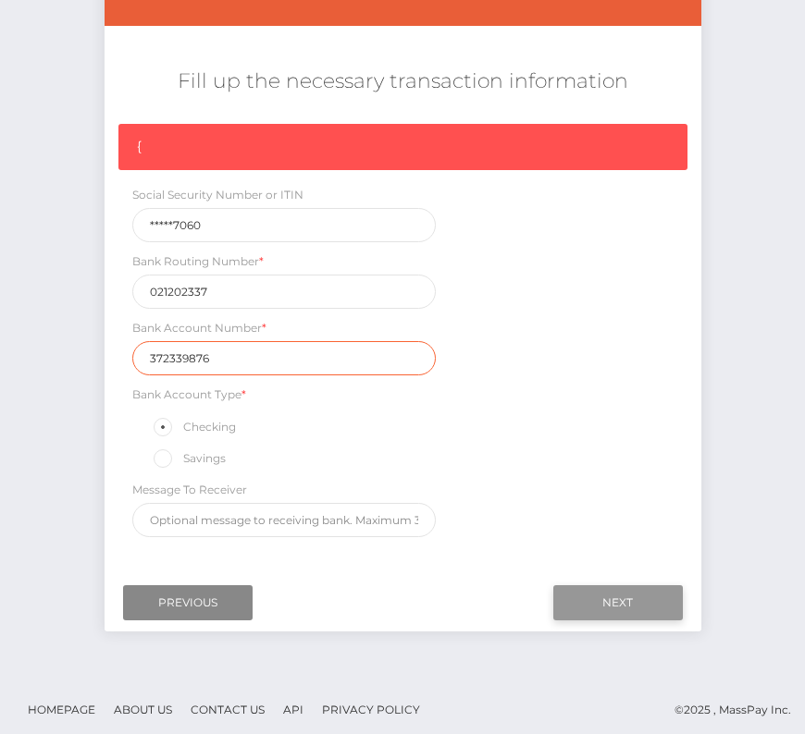
type input "372339876"
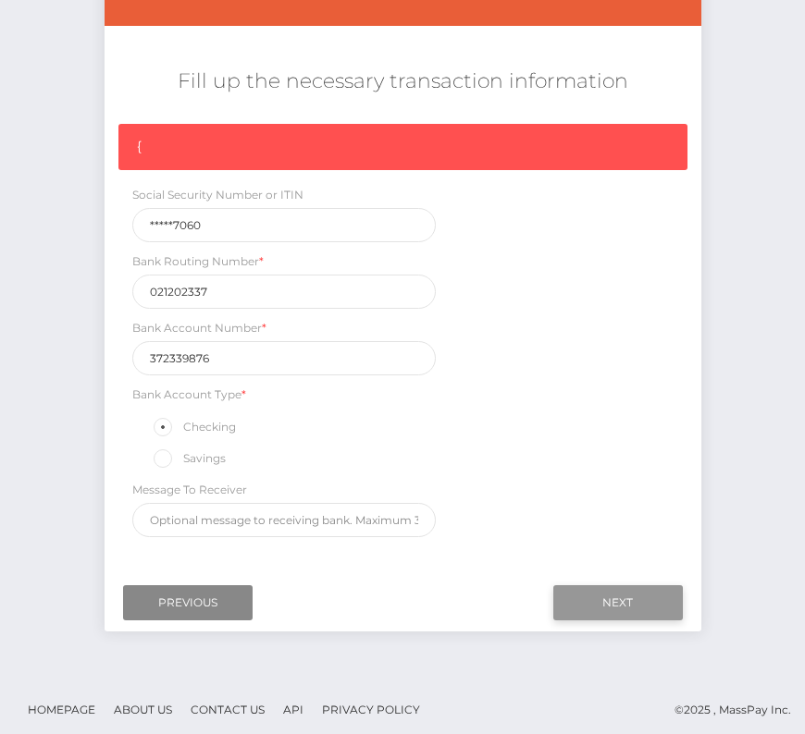
click at [638, 585] on input "Next" at bounding box center [617, 602] width 129 height 35
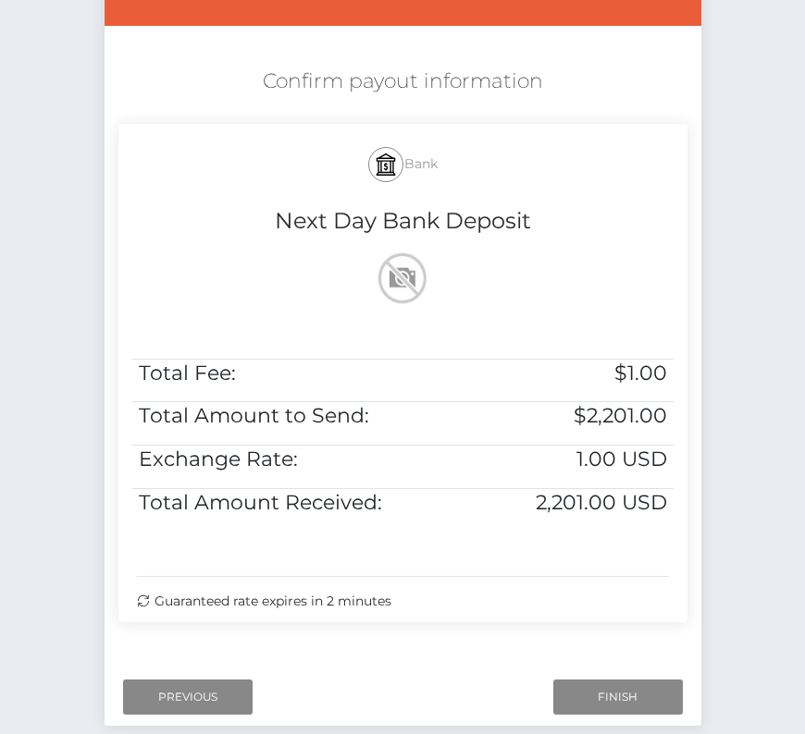
scroll to position [377, 0]
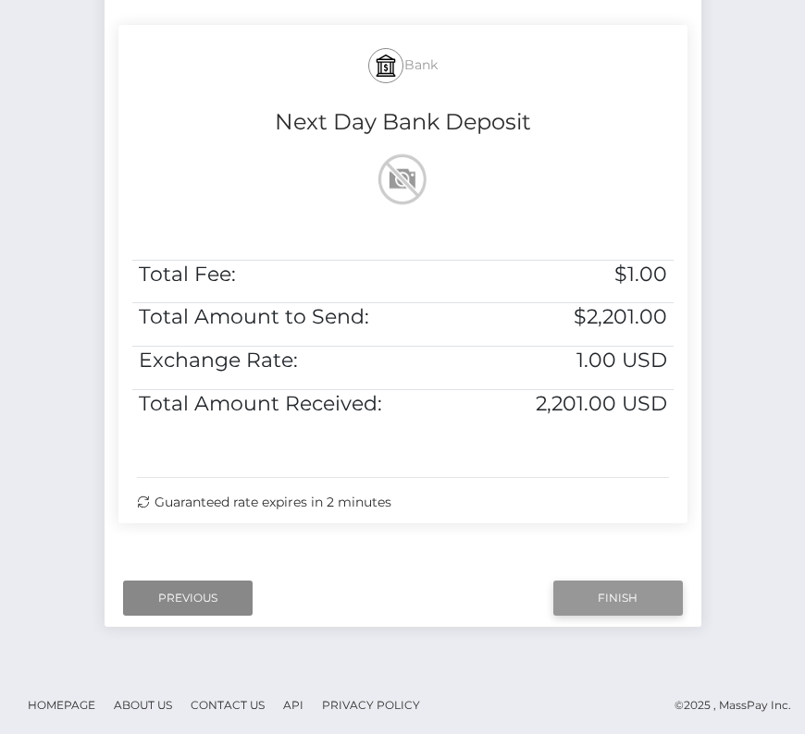
click at [589, 584] on input "Finish" at bounding box center [617, 598] width 129 height 35
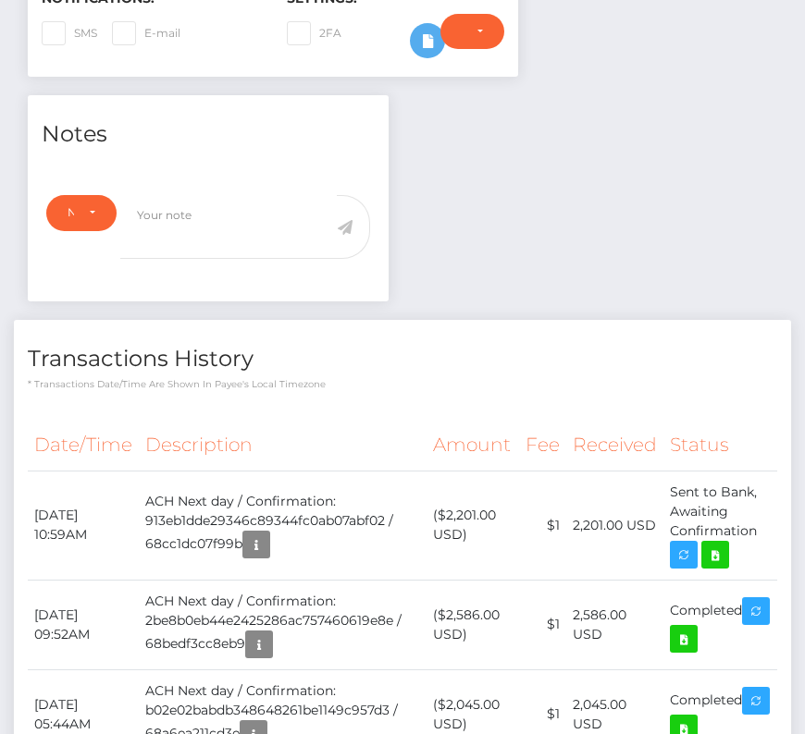
scroll to position [222, 231]
click at [719, 548] on icon at bounding box center [715, 555] width 22 height 23
drag, startPoint x: 32, startPoint y: 508, endPoint x: 776, endPoint y: 519, distance: 743.7
click at [776, 519] on tr "[DATE] 10:59AM ACH Next day / Confirmation: 913eb1dde29346c89344fc0ab07abf02 / …" at bounding box center [402, 525] width 749 height 109
copy tr "[DATE] 10:59AM ACH Next day / Confirmation: 913eb1dde29346c89344fc0ab07abf02 / …"
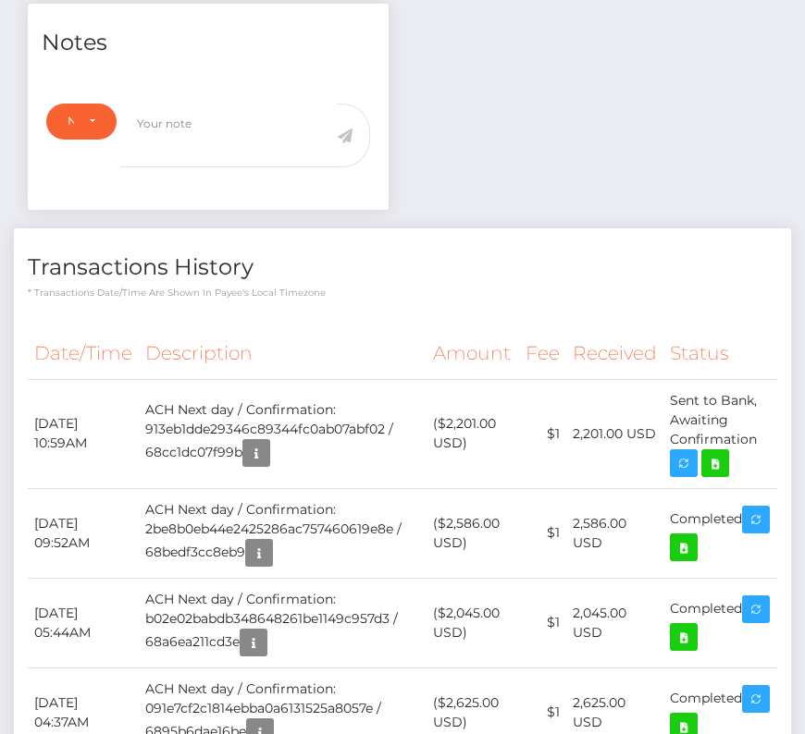
scroll to position [677, 0]
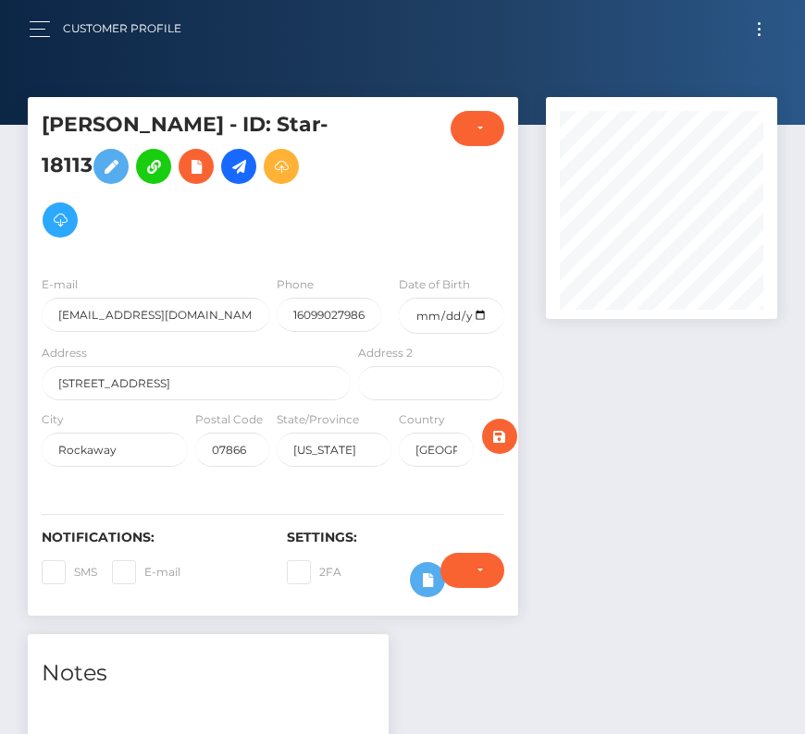
click at [757, 24] on button "Toggle navigation" at bounding box center [759, 29] width 34 height 25
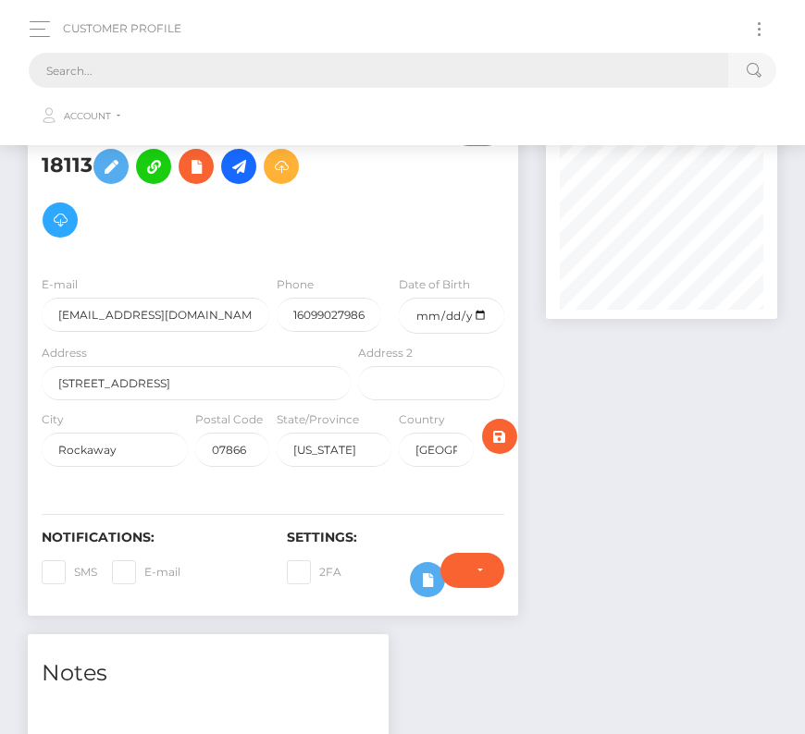
click at [317, 63] on input "text" at bounding box center [378, 70] width 699 height 35
paste input "14603"
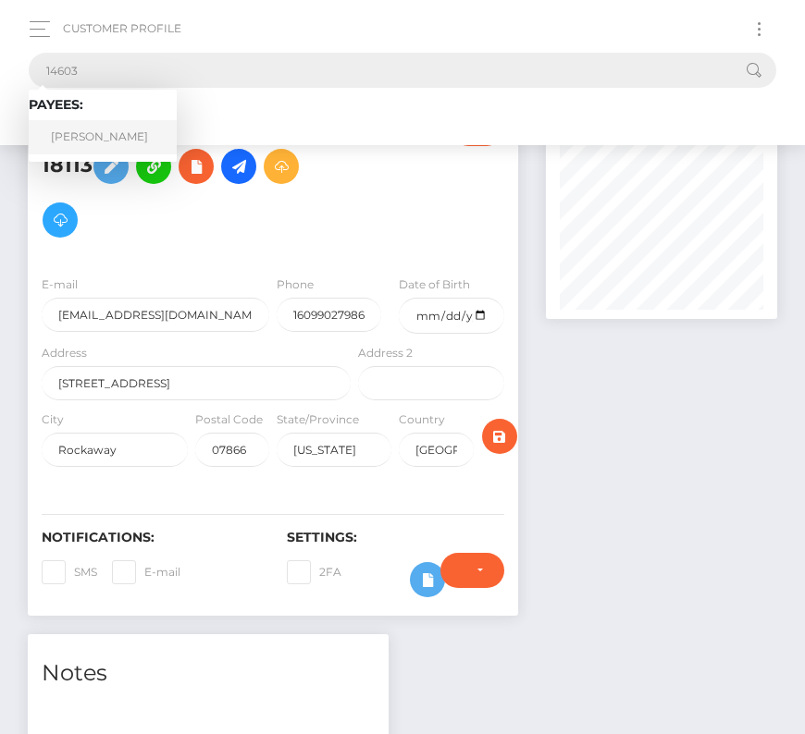
type input "14603"
click at [111, 130] on link "[PERSON_NAME]" at bounding box center [103, 137] width 148 height 34
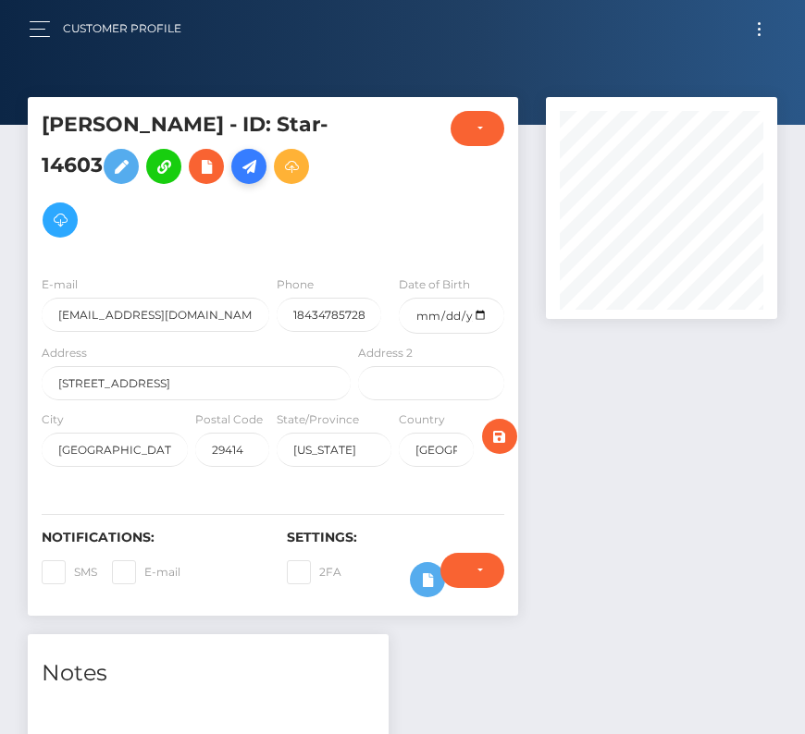
click at [260, 169] on icon at bounding box center [249, 166] width 22 height 23
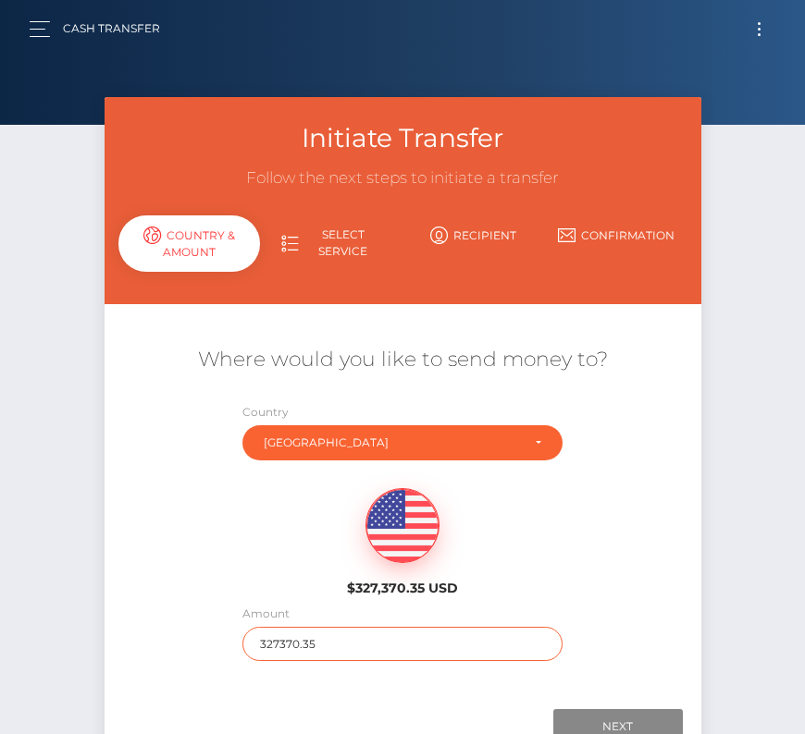
click at [291, 650] on input "327370.35" at bounding box center [402, 644] width 320 height 34
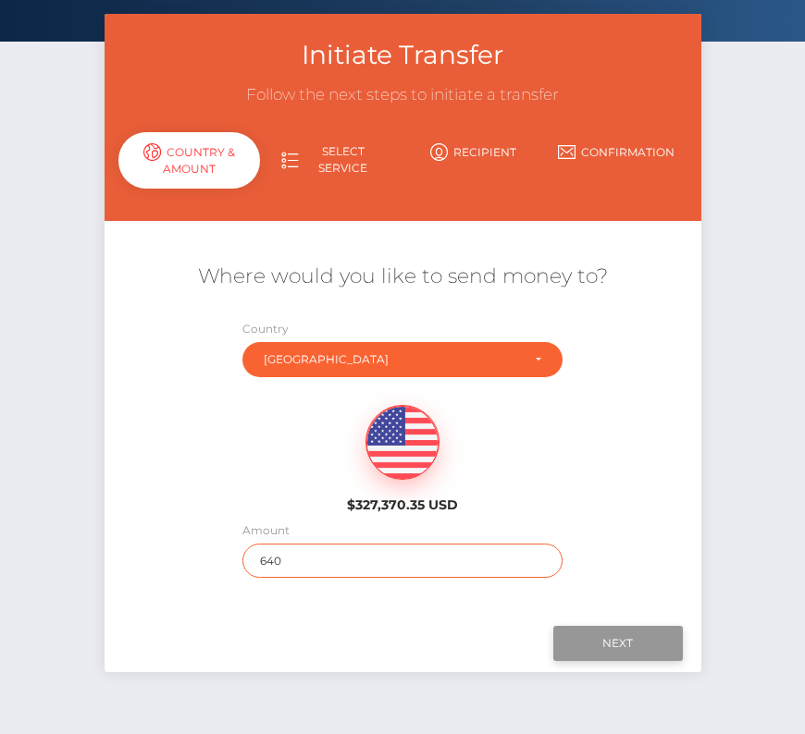
type input "640"
click at [633, 637] on input "Next" at bounding box center [617, 643] width 129 height 35
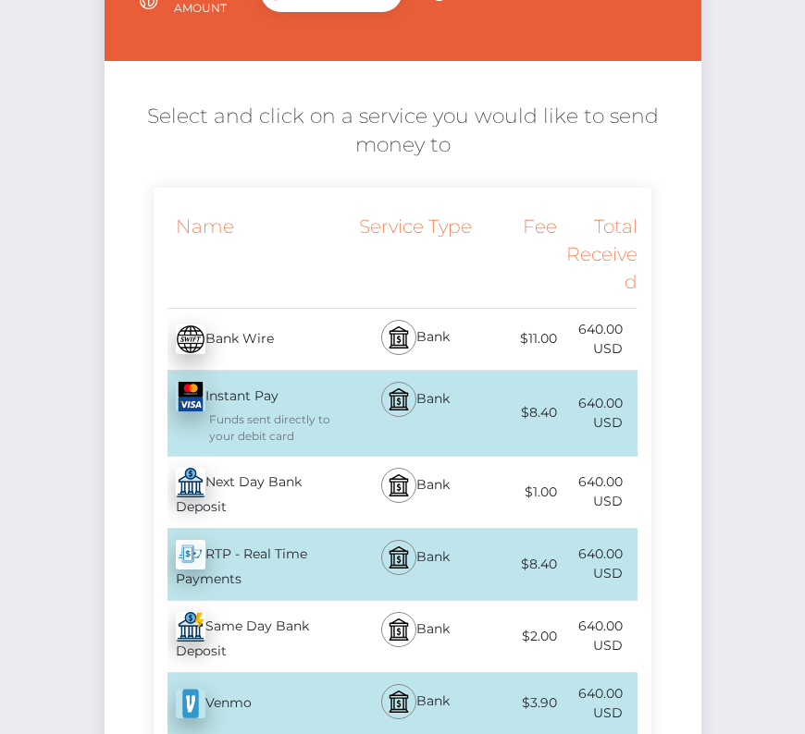
scroll to position [241, 0]
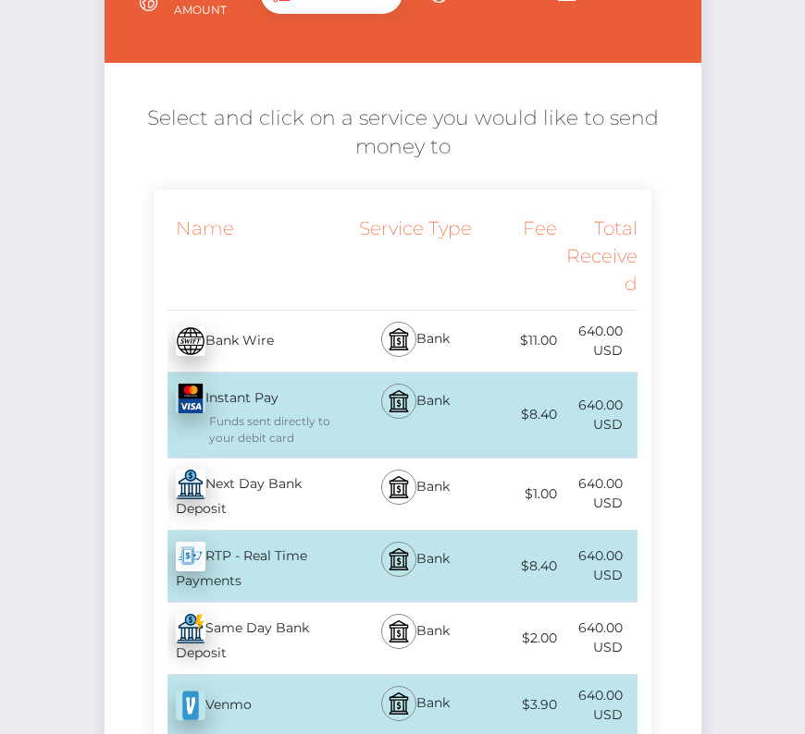
click at [265, 488] on div "Next Day Bank Deposit - USD" at bounding box center [255, 494] width 202 height 71
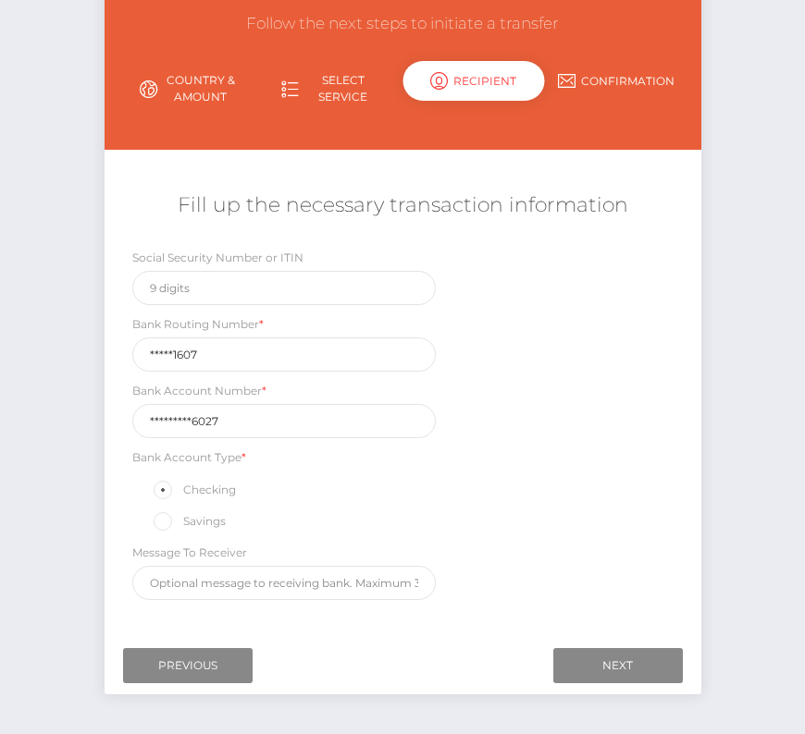
scroll to position [182, 0]
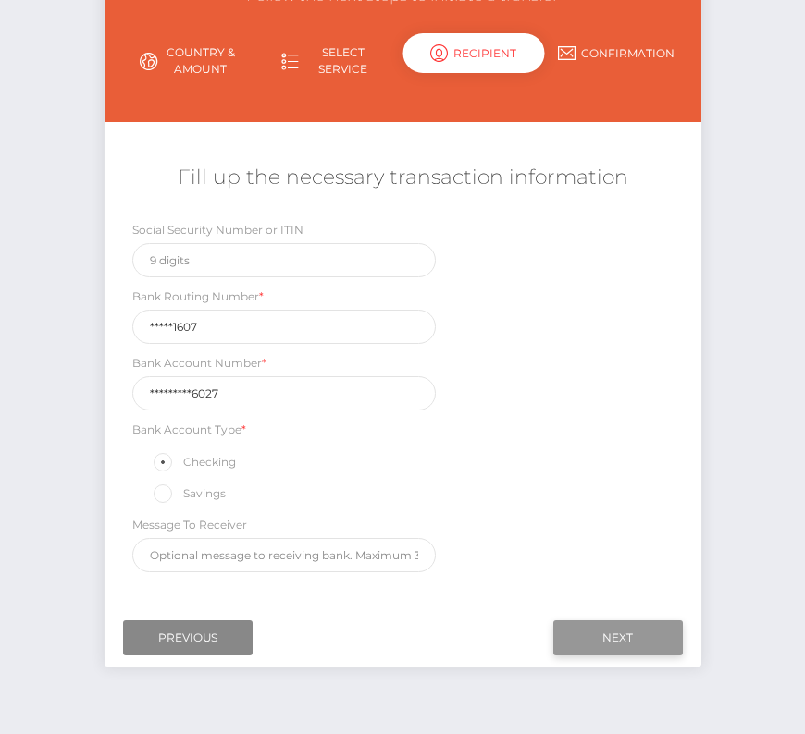
click at [607, 624] on input "Next" at bounding box center [617, 638] width 129 height 35
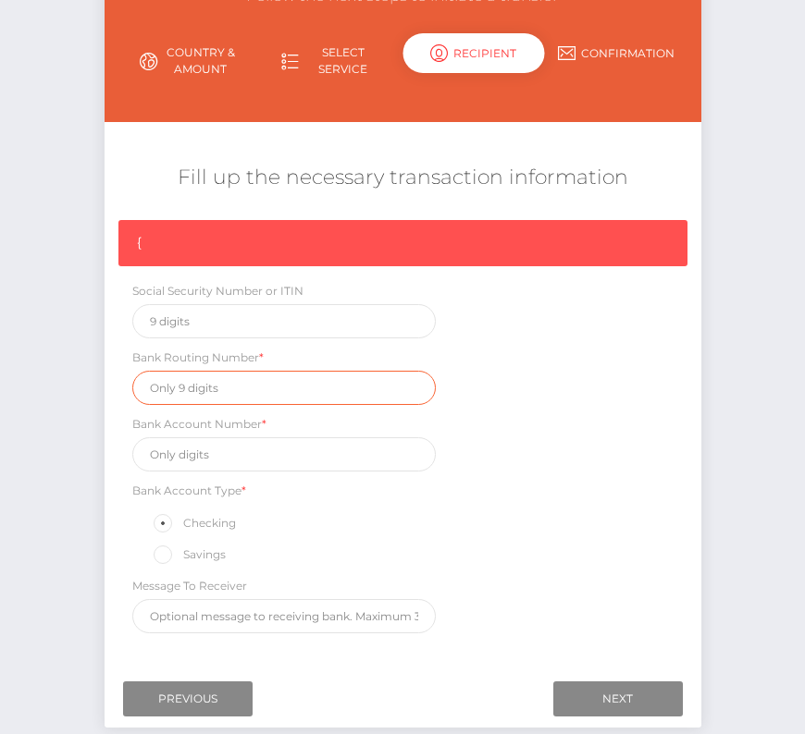
click at [200, 388] on input "text" at bounding box center [284, 388] width 304 height 34
paste input "053201607"
type input "053201607"
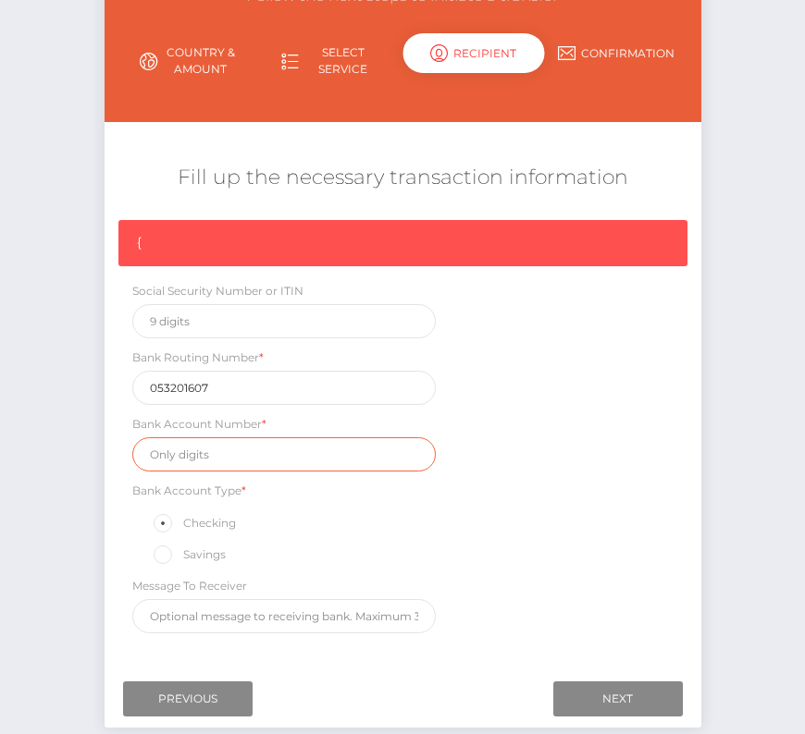
click at [201, 458] on input "text" at bounding box center [284, 454] width 304 height 34
paste input "1410003746027"
type input "1410003746027"
click at [555, 502] on div "{ Social Security Number or ITIN Bank Routing Number * 053201607 Bank Account N…" at bounding box center [403, 431] width 597 height 423
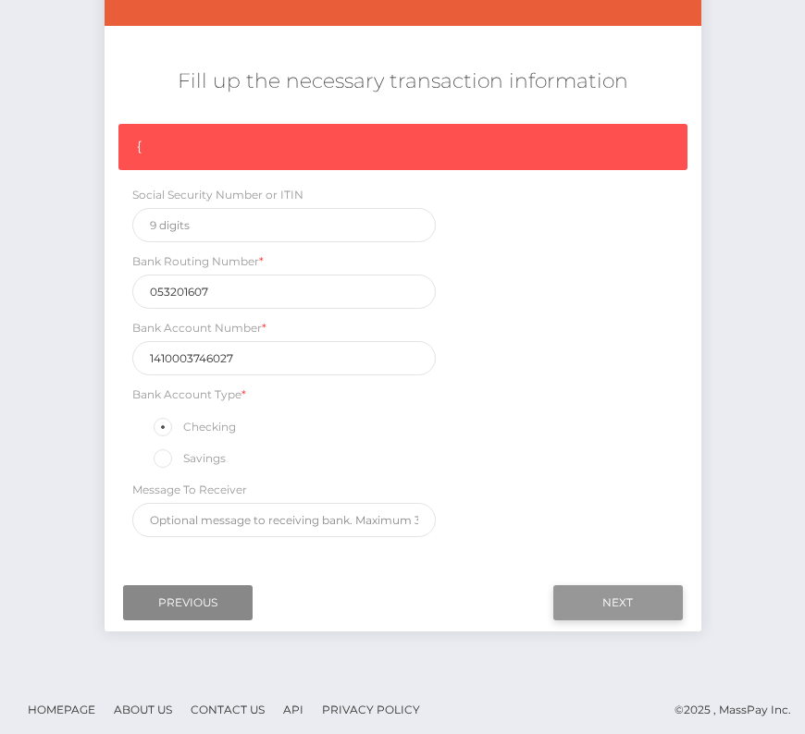
click at [609, 585] on input "Next" at bounding box center [617, 602] width 129 height 35
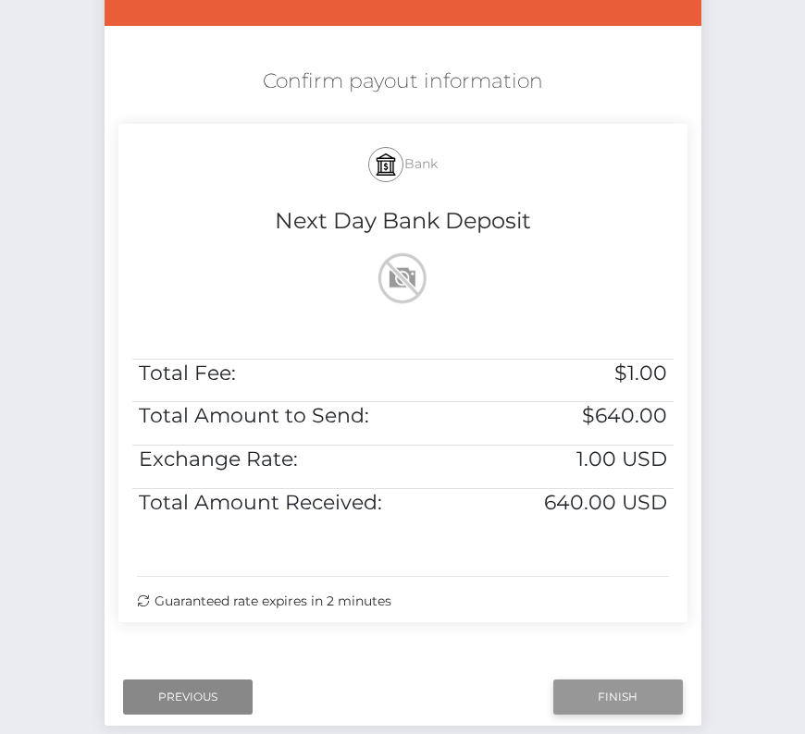
click at [616, 691] on input "Finish" at bounding box center [617, 697] width 129 height 35
click at [0, 383] on html "Starcling LLC Dashboard Transactions Ledger Payees Cancellations" at bounding box center [402, 279] width 805 height 1115
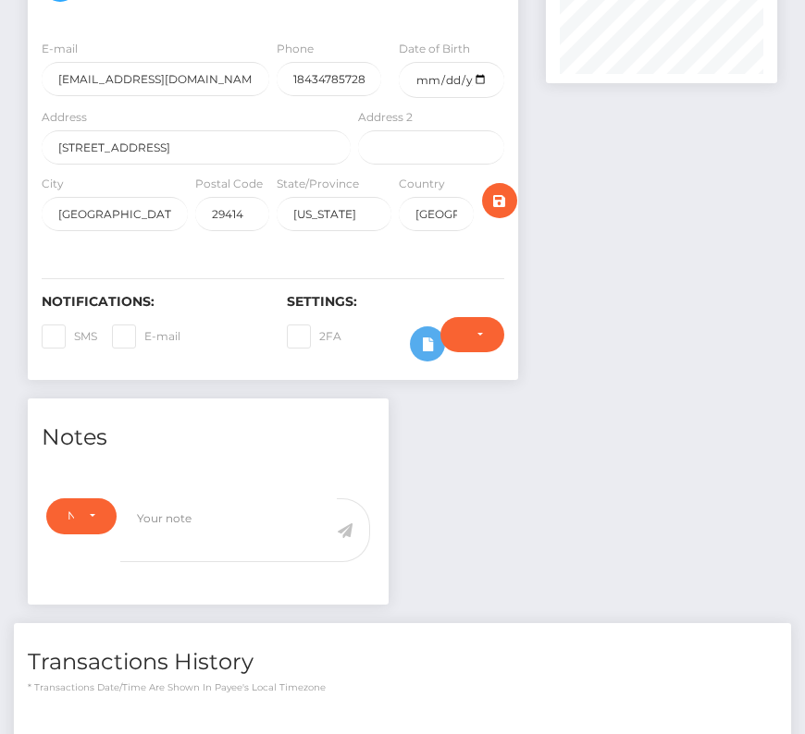
scroll to position [625, 0]
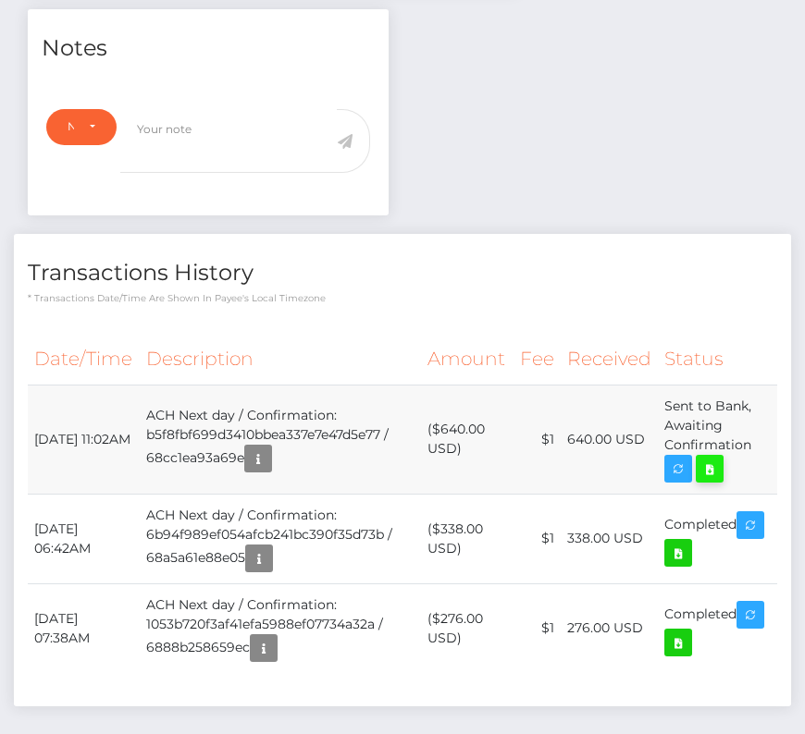
click at [705, 469] on icon at bounding box center [709, 469] width 22 height 23
drag, startPoint x: 754, startPoint y: 439, endPoint x: 35, endPoint y: 427, distance: 718.8
click at [35, 427] on tr "[DATE] 11:02AM ACH Next day / Confirmation: b5f8fbf699d3410bbea337e7e47d5e77 / …" at bounding box center [402, 439] width 749 height 109
copy tr "[DATE] 11:02AM ACH Next day / Confirmation: b5f8fbf699d3410bbea337e7e47d5e77 / …"
click at [216, 364] on th "Description" at bounding box center [280, 359] width 281 height 51
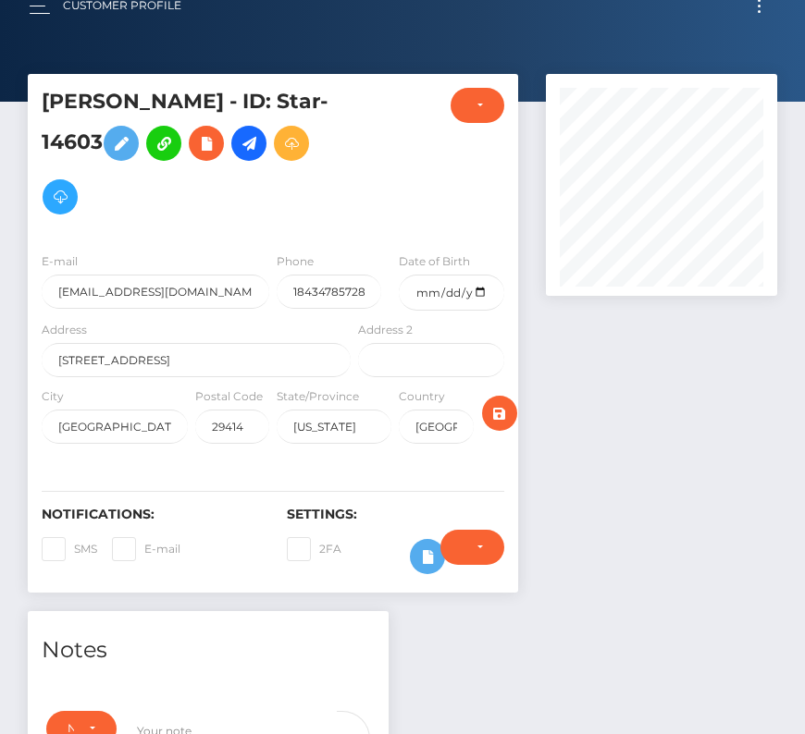
scroll to position [0, 0]
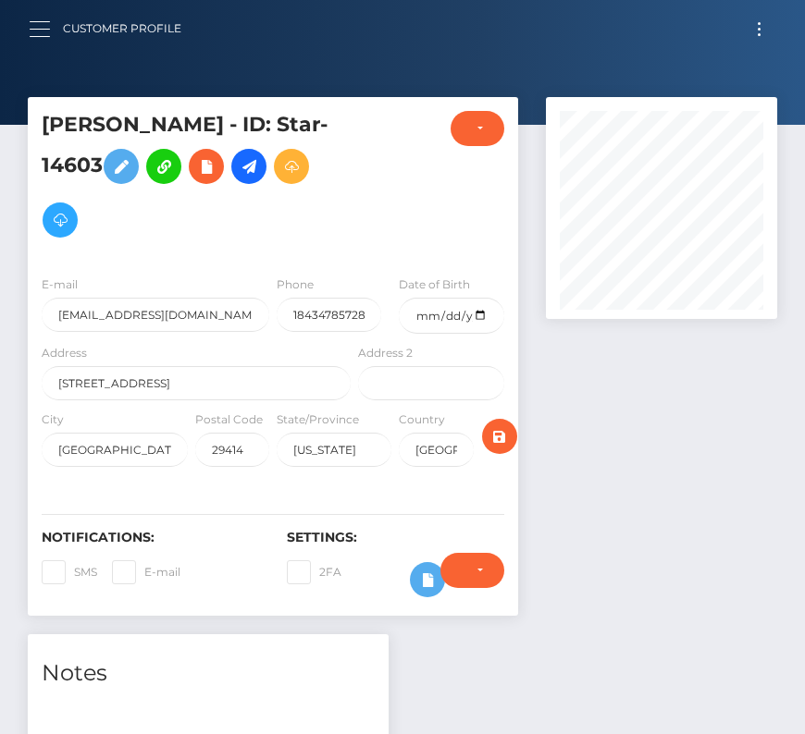
click at [45, 32] on button "button" at bounding box center [46, 29] width 34 height 25
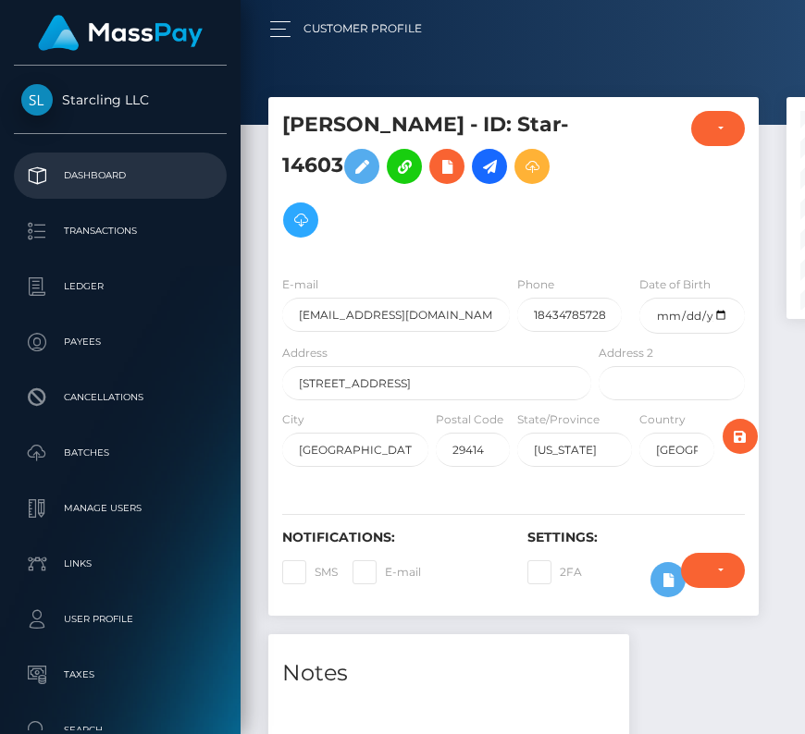
click at [60, 174] on p "Dashboard" at bounding box center [120, 176] width 198 height 28
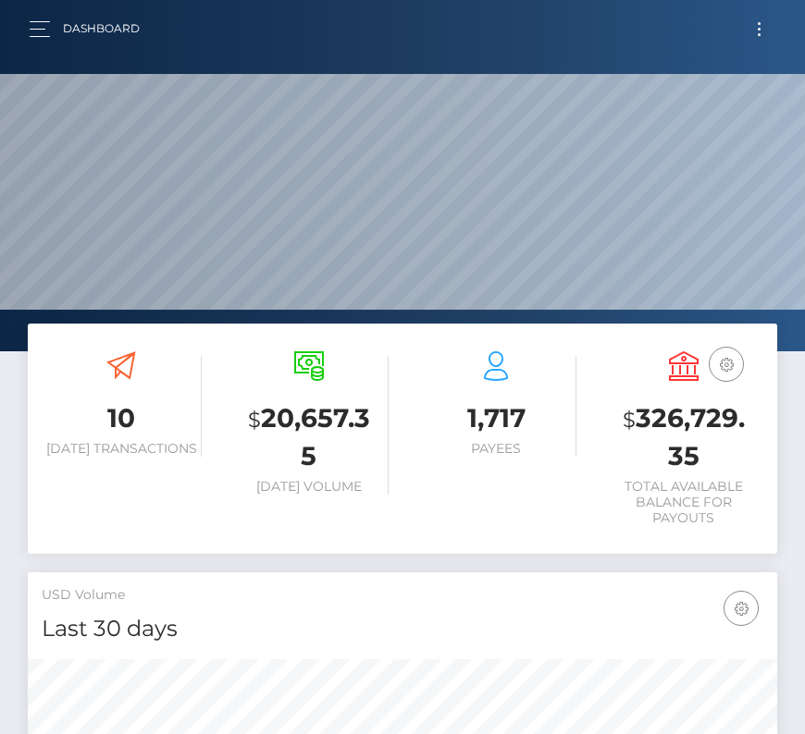
scroll to position [327, 361]
click at [753, 26] on button "Toggle navigation" at bounding box center [759, 29] width 34 height 25
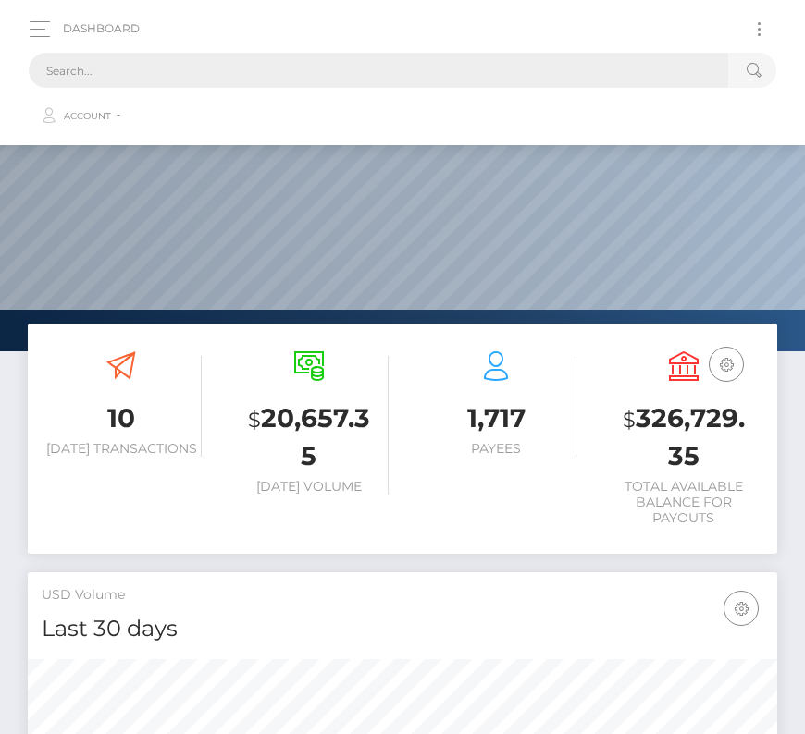
click at [404, 65] on input "text" at bounding box center [378, 70] width 699 height 35
paste input "1885449"
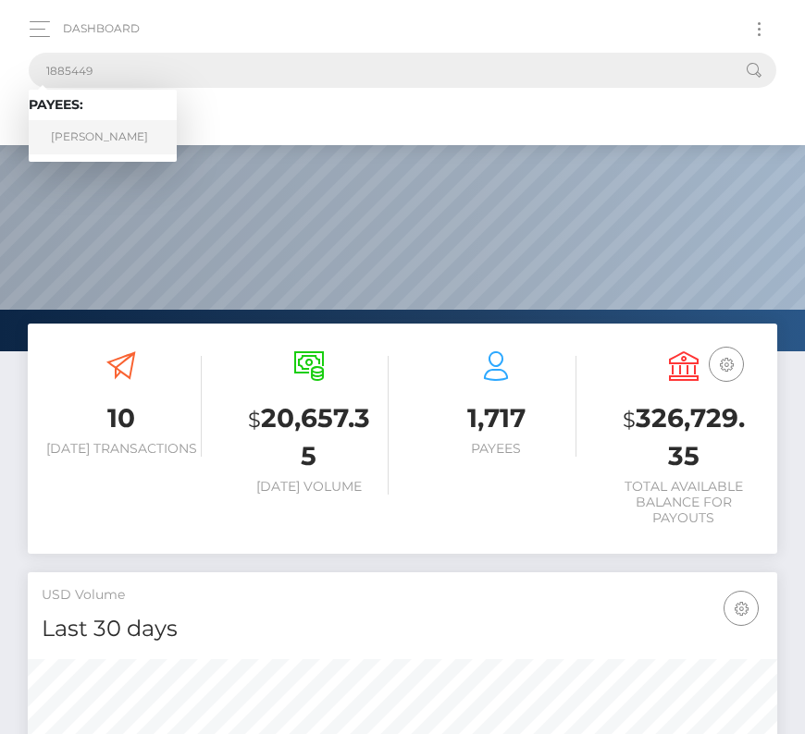
type input "1885449"
click at [101, 140] on link "[PERSON_NAME]" at bounding box center [103, 137] width 148 height 34
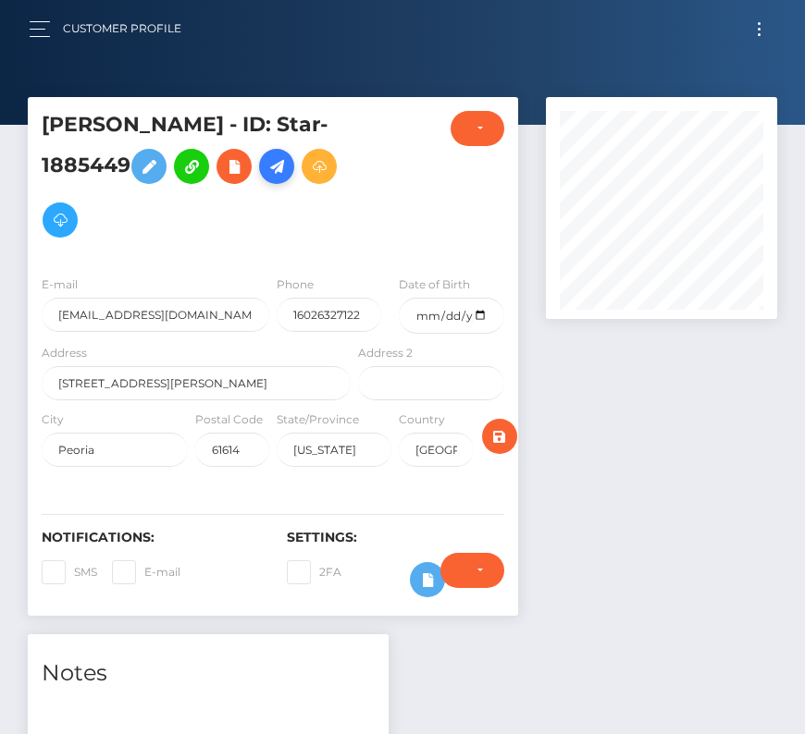
click at [279, 165] on icon at bounding box center [276, 166] width 22 height 23
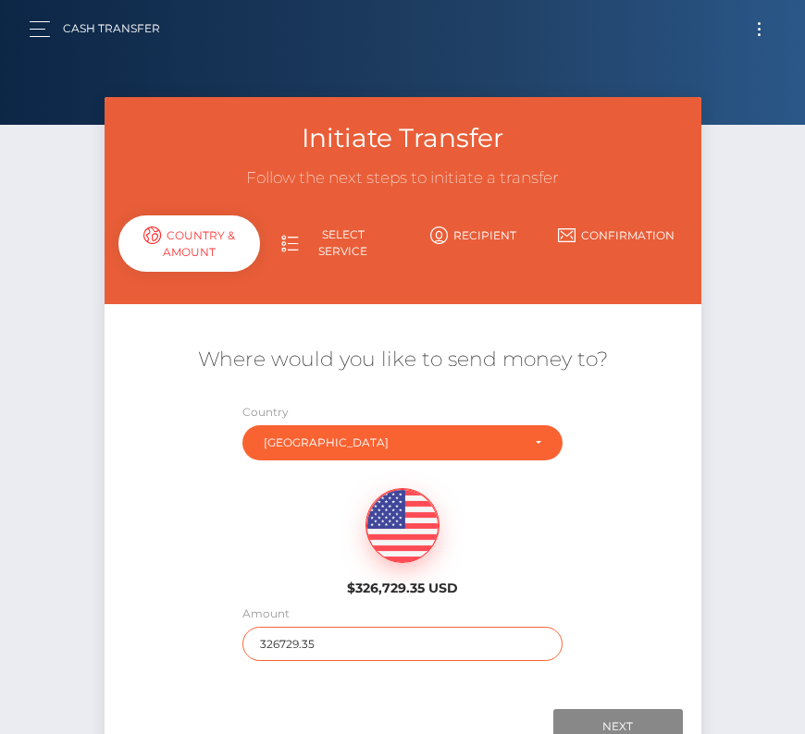
click at [296, 656] on input "326729.35" at bounding box center [402, 644] width 320 height 34
click at [296, 648] on input "326729.35" at bounding box center [402, 644] width 320 height 34
type input "154"
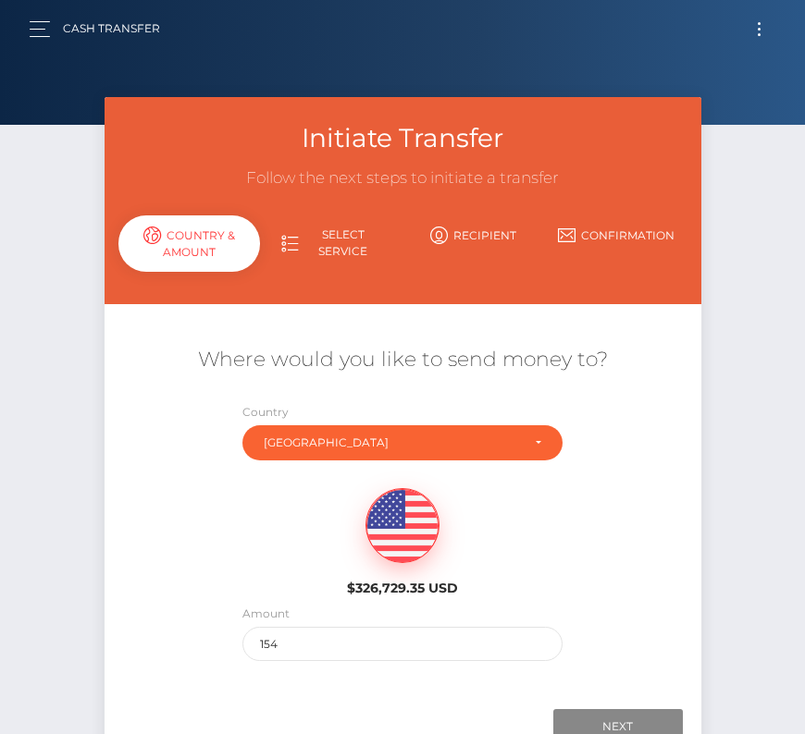
click at [351, 659] on div "Amount 154" at bounding box center [402, 637] width 348 height 67
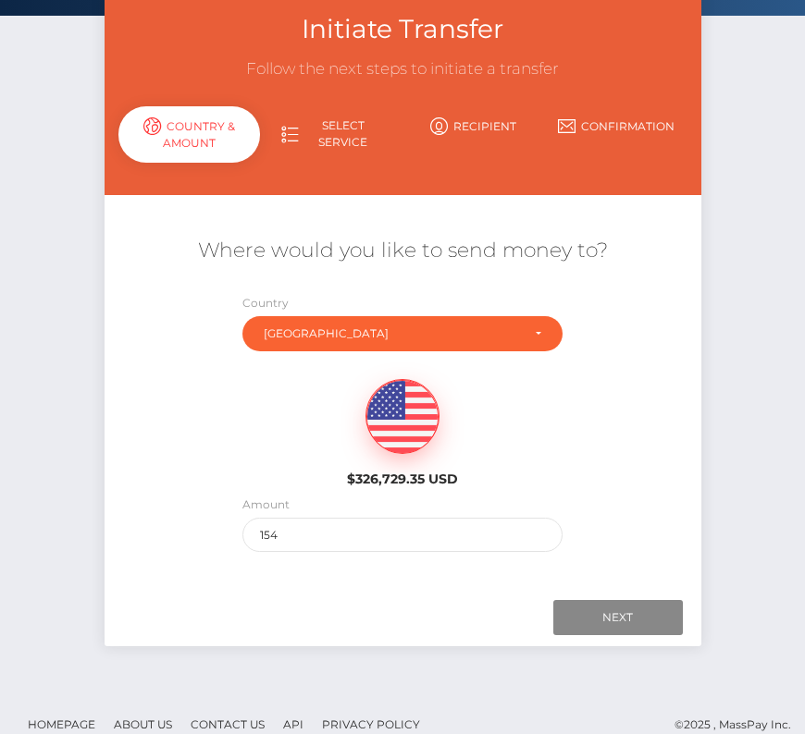
scroll to position [129, 0]
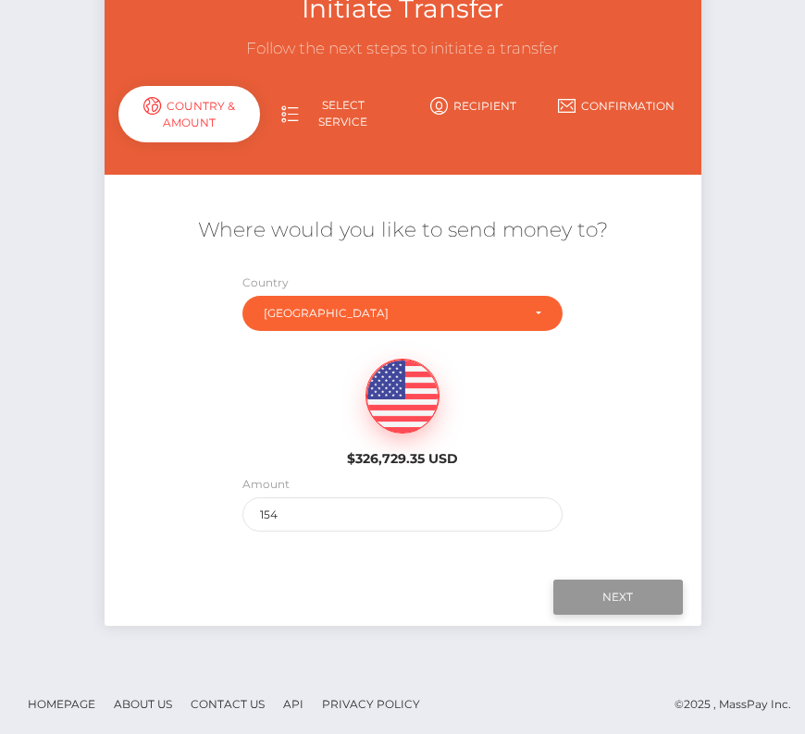
click at [606, 591] on input "Next" at bounding box center [617, 597] width 129 height 35
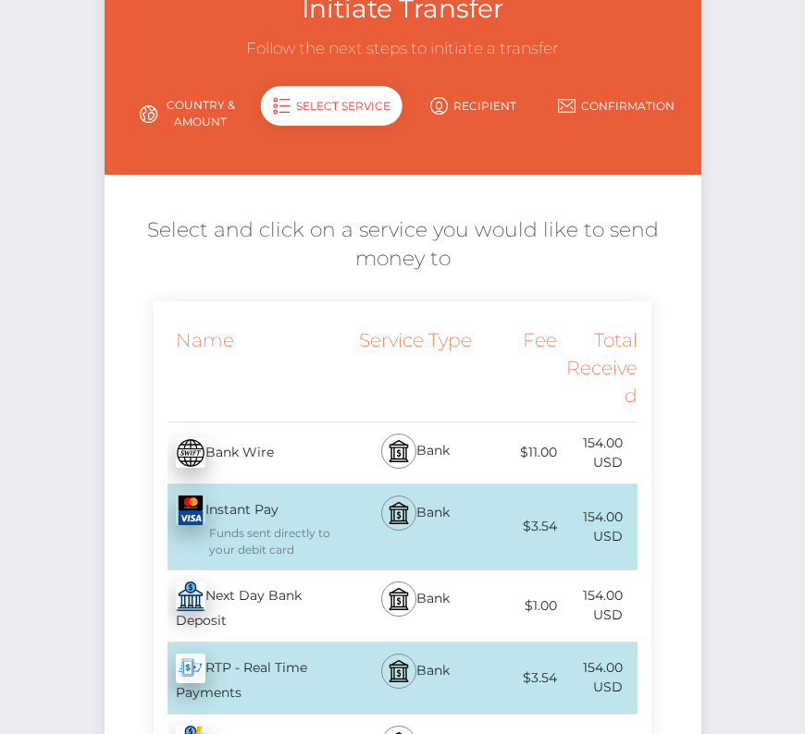
scroll to position [244, 0]
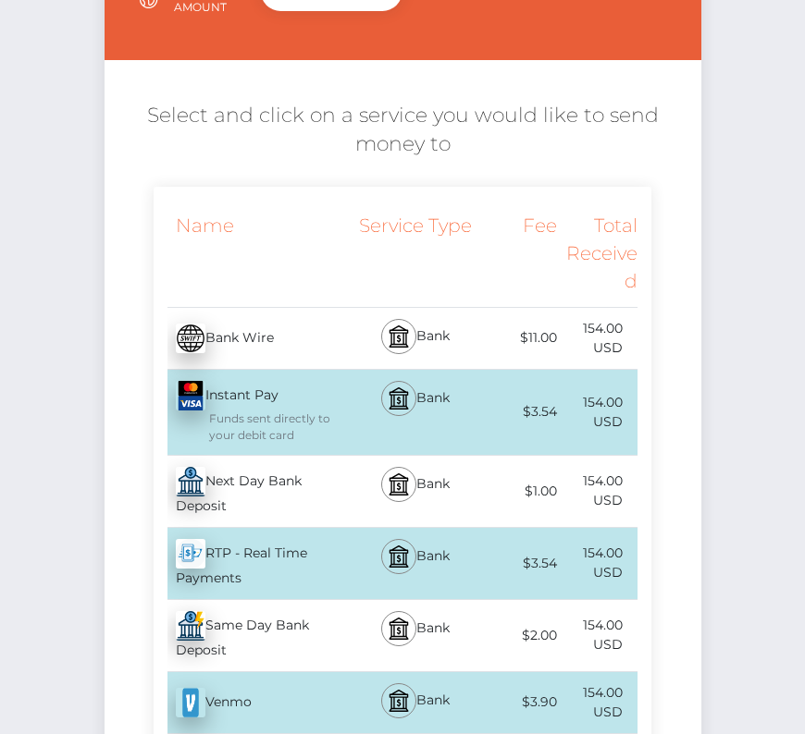
click at [251, 480] on div "Next Day Bank Deposit - USD" at bounding box center [255, 491] width 202 height 71
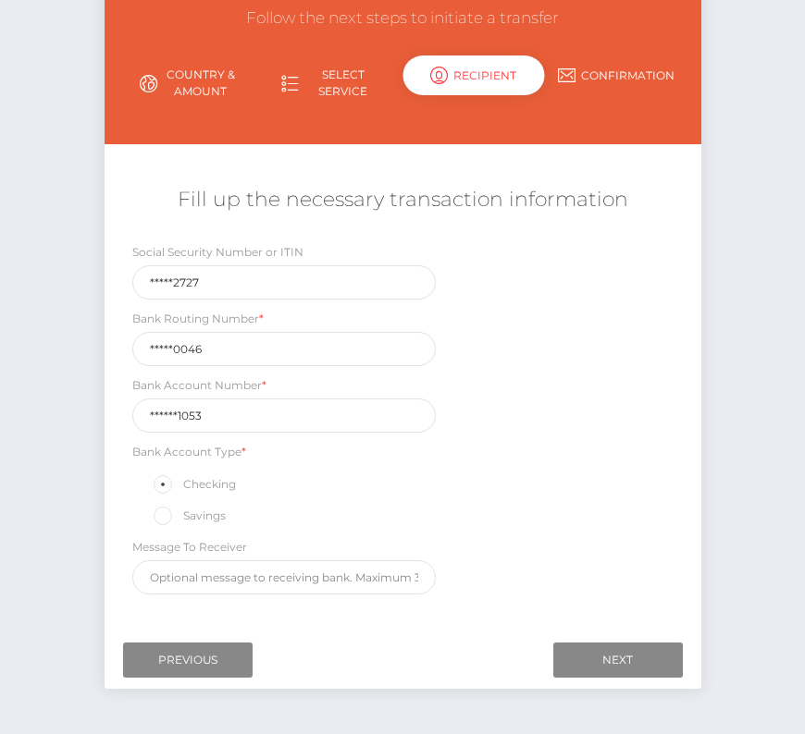
scroll to position [162, 0]
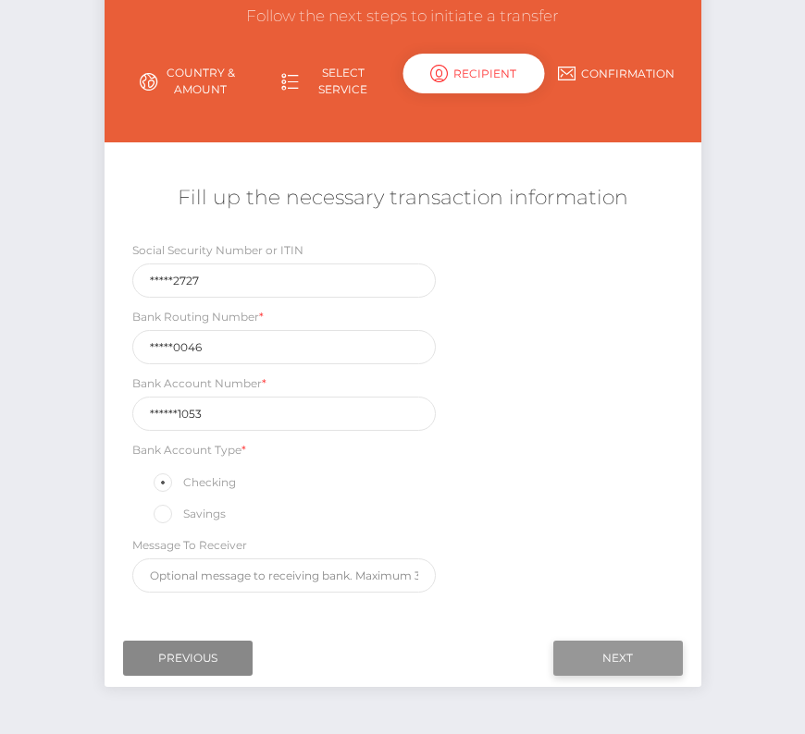
click at [592, 643] on input "Next" at bounding box center [617, 658] width 129 height 35
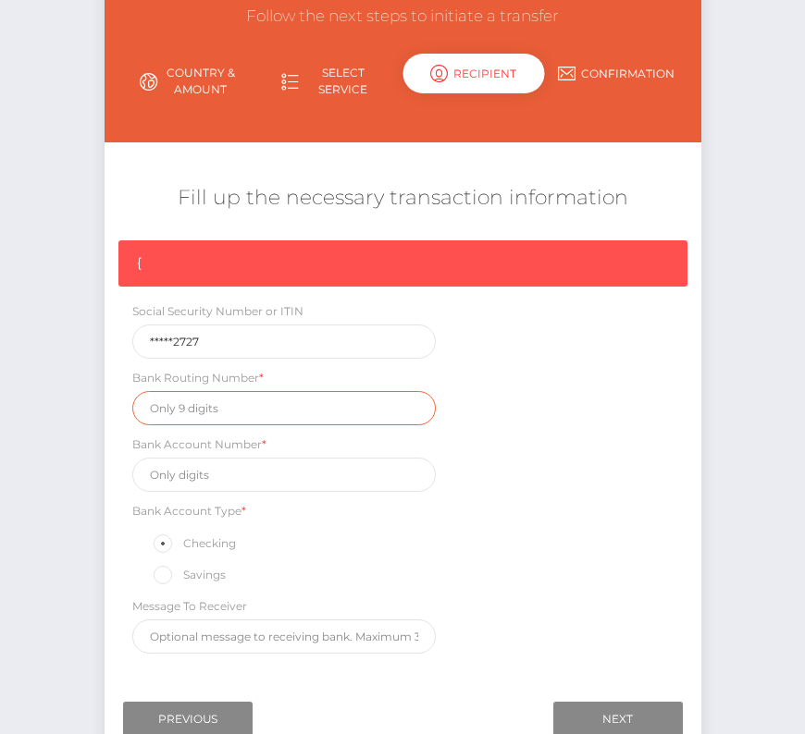
click at [183, 396] on input "text" at bounding box center [284, 408] width 304 height 34
paste input "091400046"
type input "091400046"
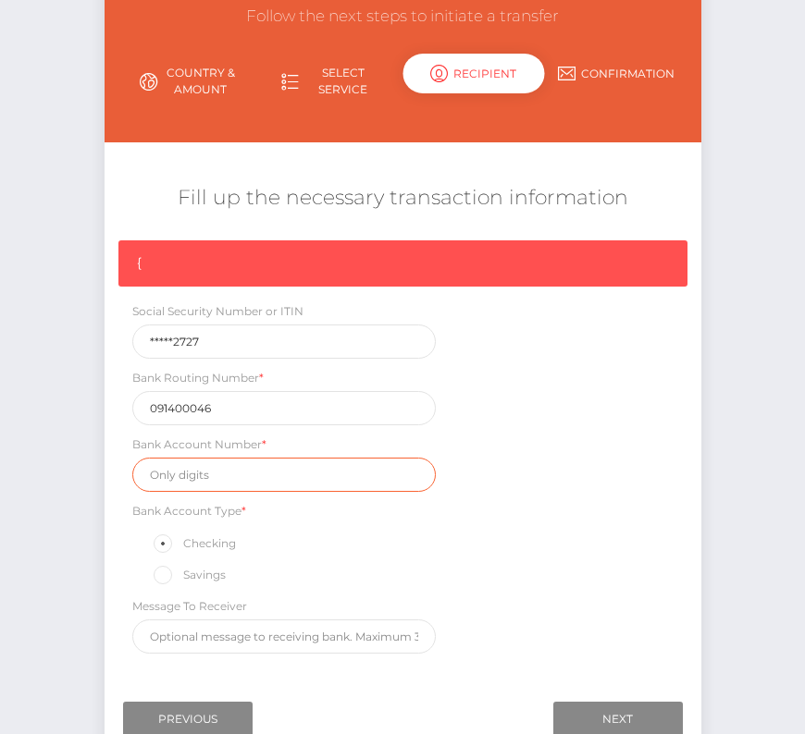
click at [207, 474] on input "text" at bounding box center [284, 475] width 304 height 34
paste input "6277561053"
type input "6277561053"
click at [523, 579] on div "{ Social Security Number or ITIN *****2727 Bank Routing Number * [US_BANK_ROUTI…" at bounding box center [403, 451] width 597 height 423
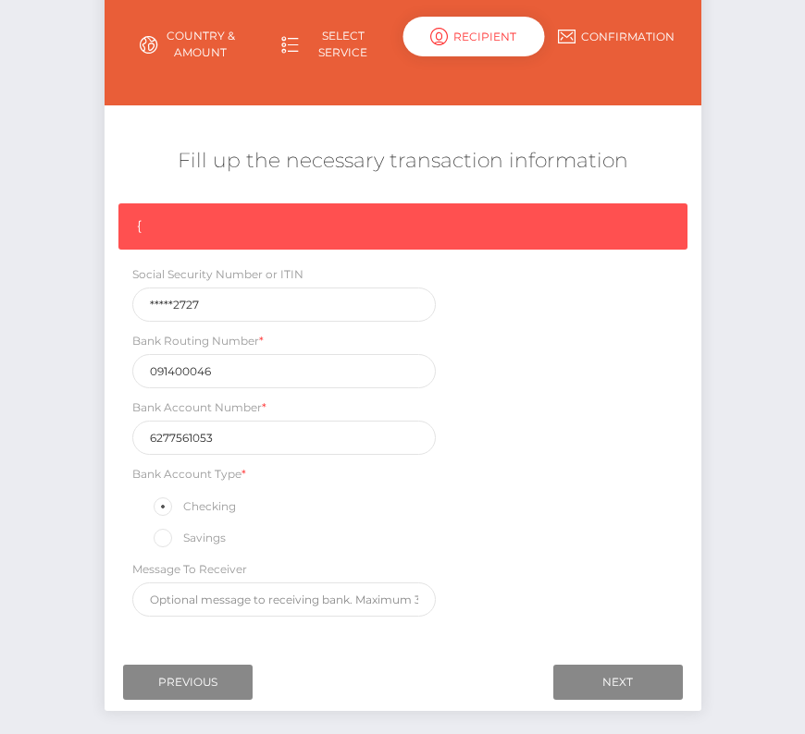
scroll to position [211, 0]
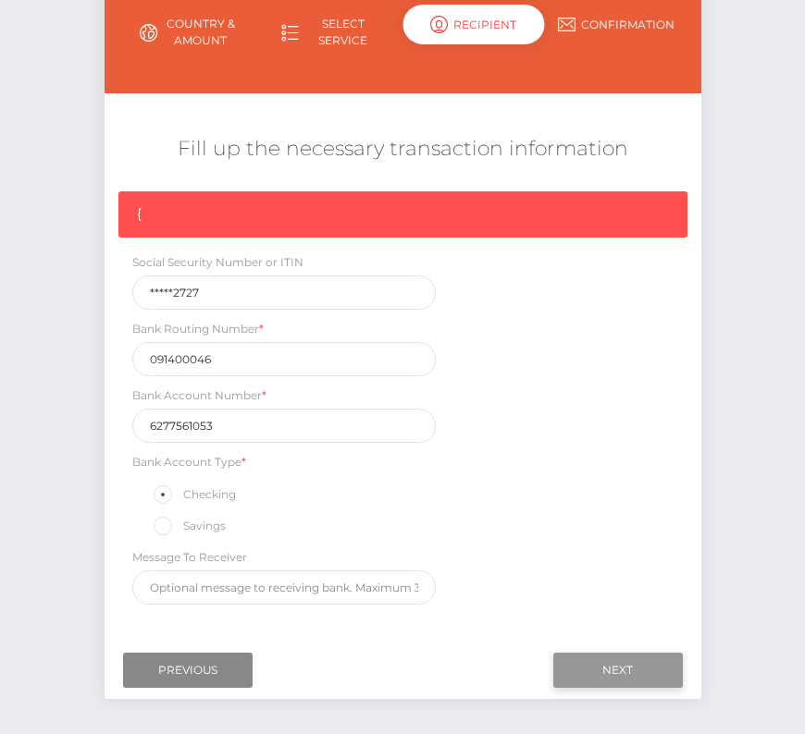
click at [622, 655] on input "Next" at bounding box center [617, 670] width 129 height 35
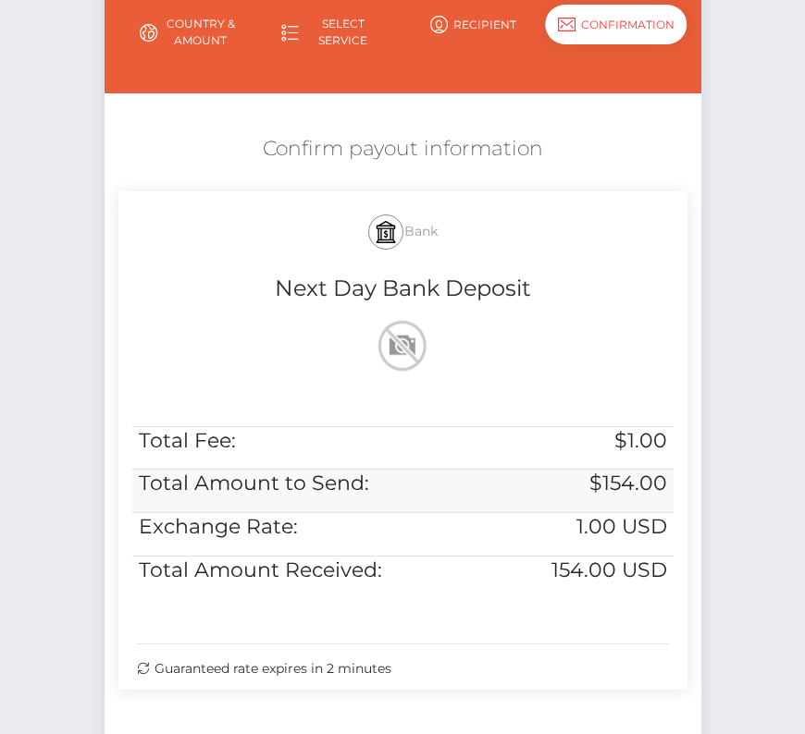
scroll to position [377, 0]
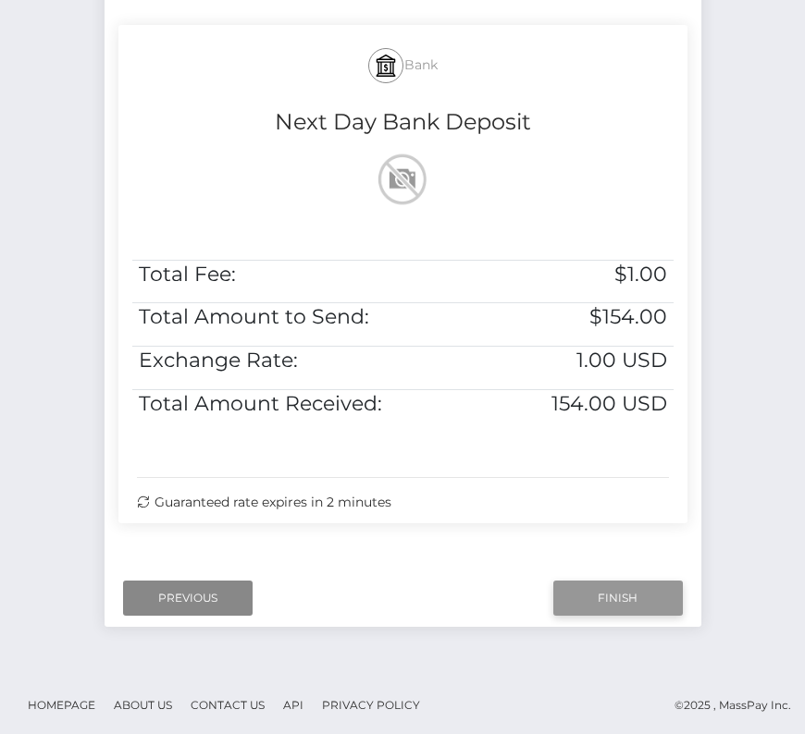
click at [589, 584] on input "Finish" at bounding box center [617, 598] width 129 height 35
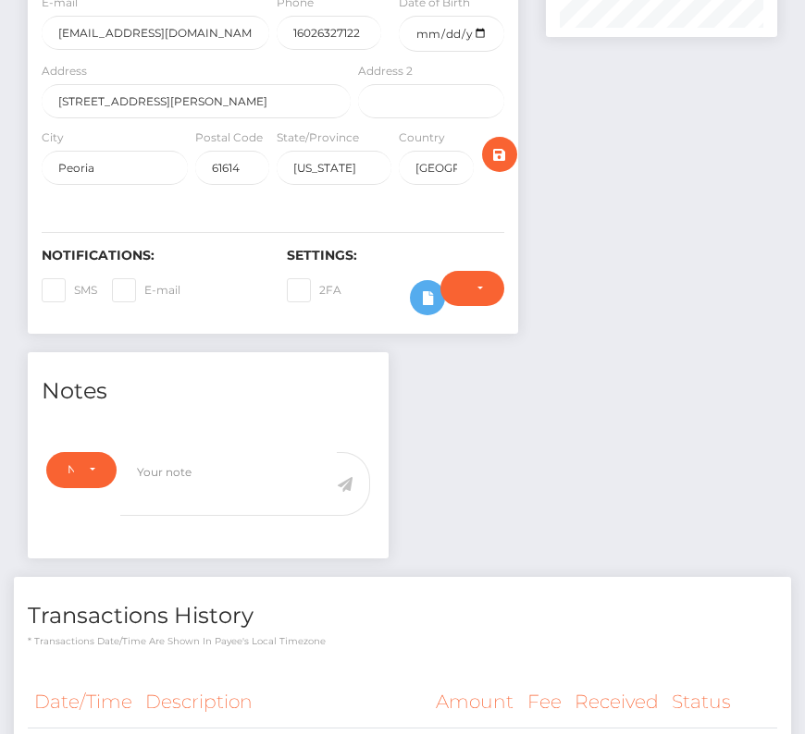
scroll to position [466, 0]
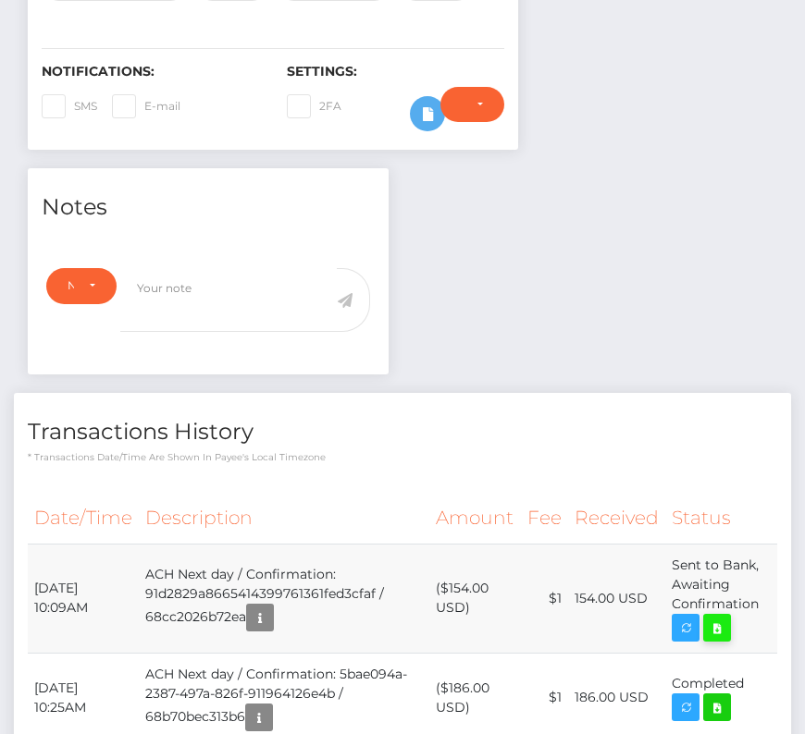
click at [710, 617] on icon at bounding box center [717, 628] width 22 height 23
drag, startPoint x: 172, startPoint y: 574, endPoint x: 153, endPoint y: 574, distance: 19.4
click at [159, 574] on td "ACH Next day / Confirmation: 91d2829a8665414399761361fed3cfaf / 68cc2026b72ea" at bounding box center [284, 598] width 290 height 109
drag, startPoint x: 32, startPoint y: 582, endPoint x: 760, endPoint y: 607, distance: 728.3
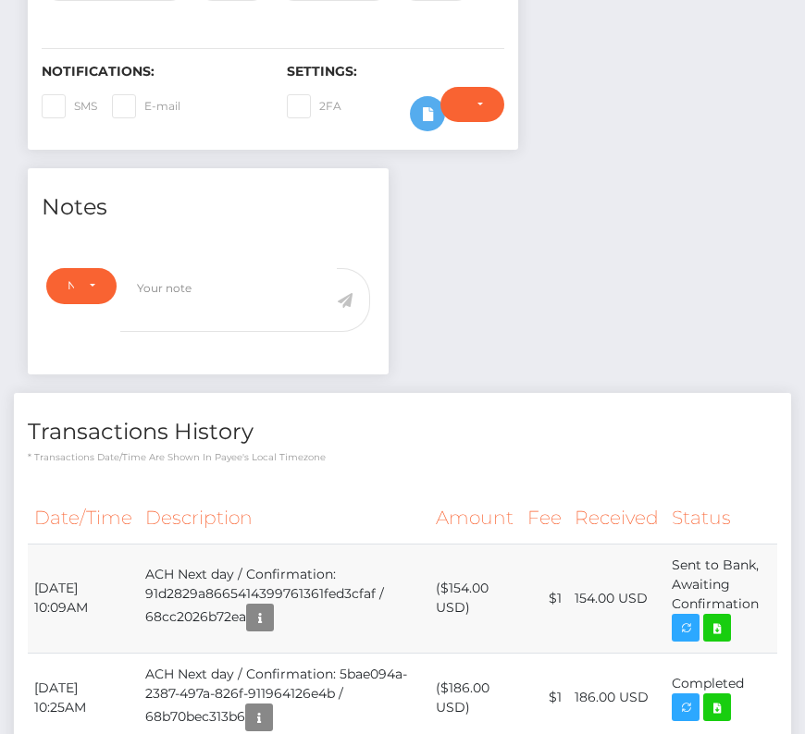
click at [760, 607] on tr "[DATE] 10:09AM ACH Next day / Confirmation: 91d2829a8665414399761361fed3cfaf / …" at bounding box center [402, 598] width 749 height 109
copy tr "[DATE] 10:09AM ACH Next day / Confirmation: 91d2829a8665414399761361fed3cfaf / …"
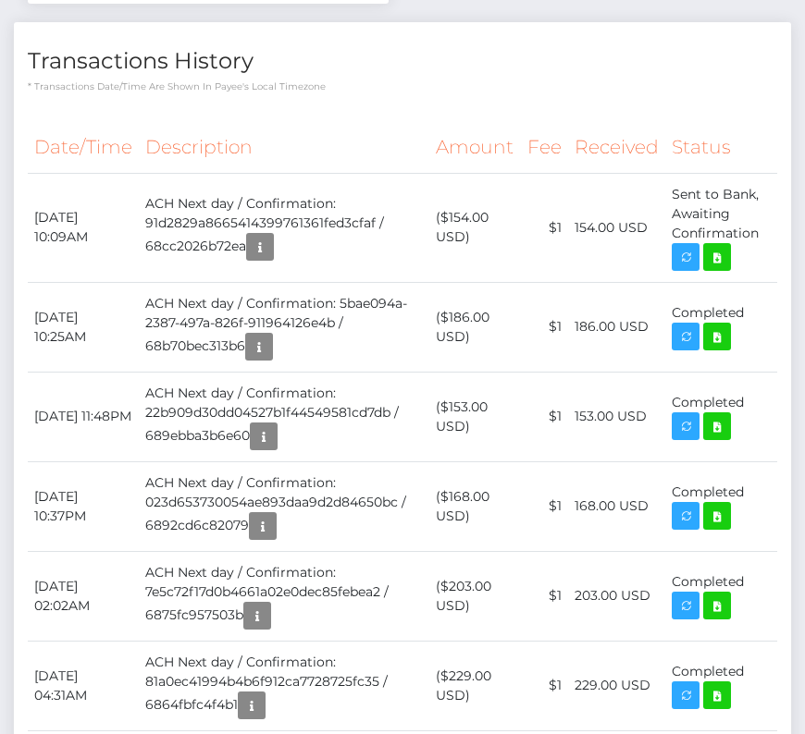
scroll to position [0, 0]
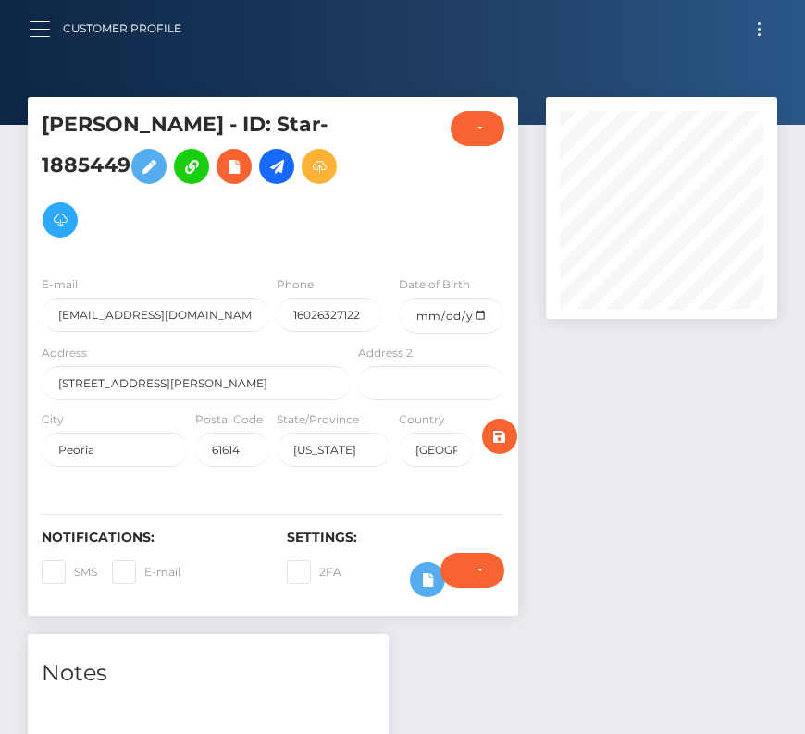
click at [38, 34] on button "button" at bounding box center [46, 29] width 34 height 25
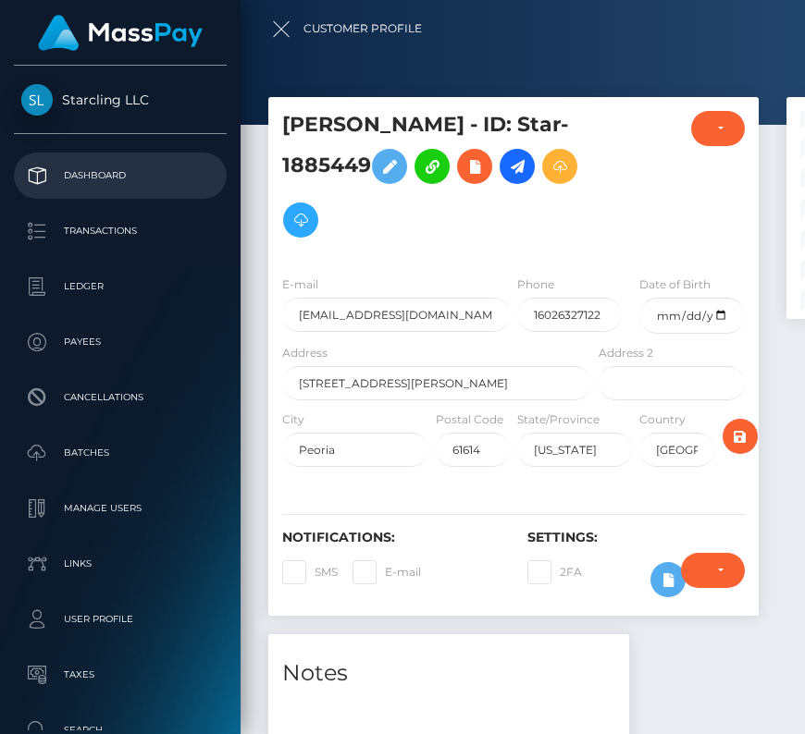
drag, startPoint x: 79, startPoint y: 170, endPoint x: 68, endPoint y: 170, distance: 11.1
click at [79, 170] on p "Dashboard" at bounding box center [120, 176] width 198 height 28
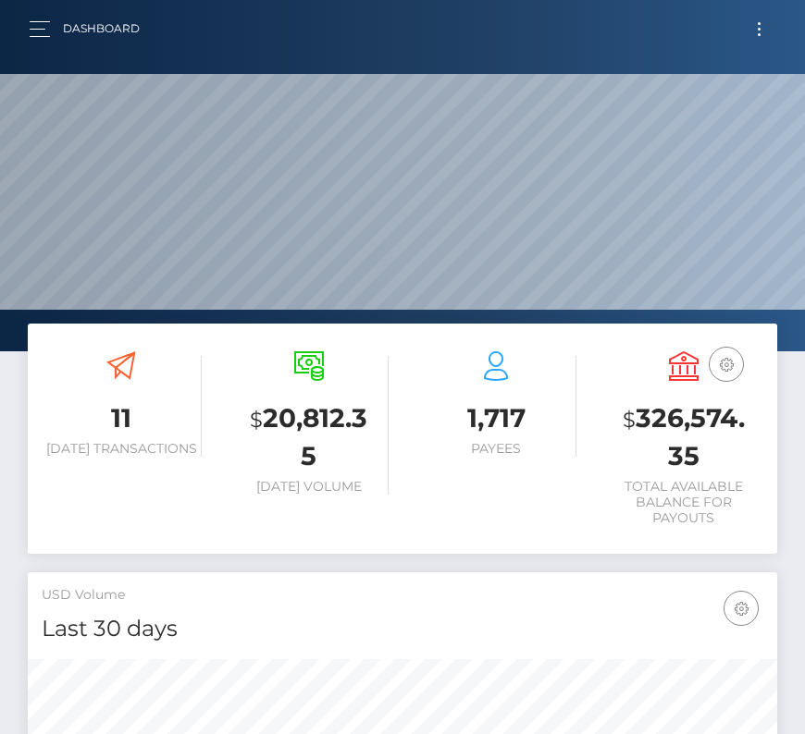
scroll to position [327, 361]
